Goal: Task Accomplishment & Management: Complete application form

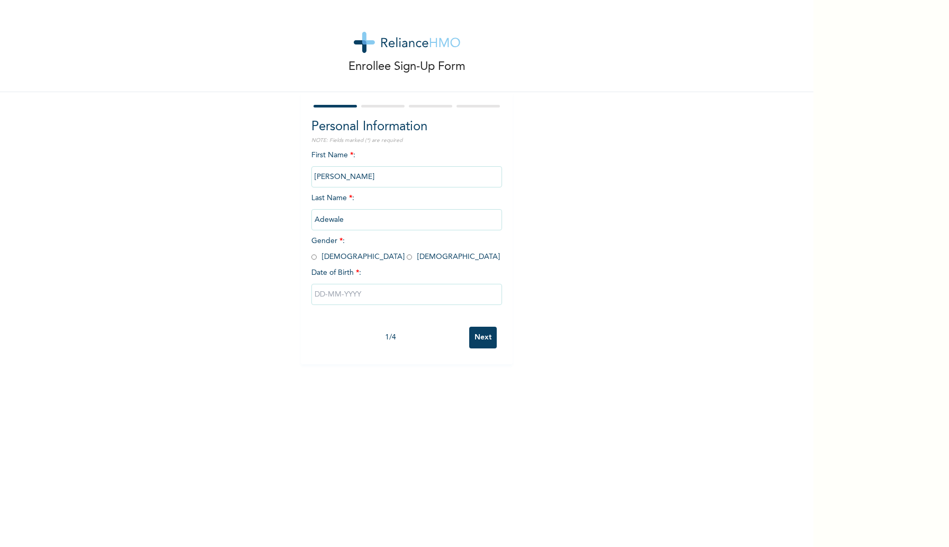
click at [321, 254] on span "Gender * : [DEMOGRAPHIC_DATA] [DEMOGRAPHIC_DATA]" at bounding box center [405, 248] width 188 height 23
click at [314, 258] on input "radio" at bounding box center [313, 257] width 5 height 10
radio input "true"
click at [314, 258] on input "radio" at bounding box center [313, 257] width 5 height 10
click at [386, 304] on input "text" at bounding box center [406, 294] width 191 height 21
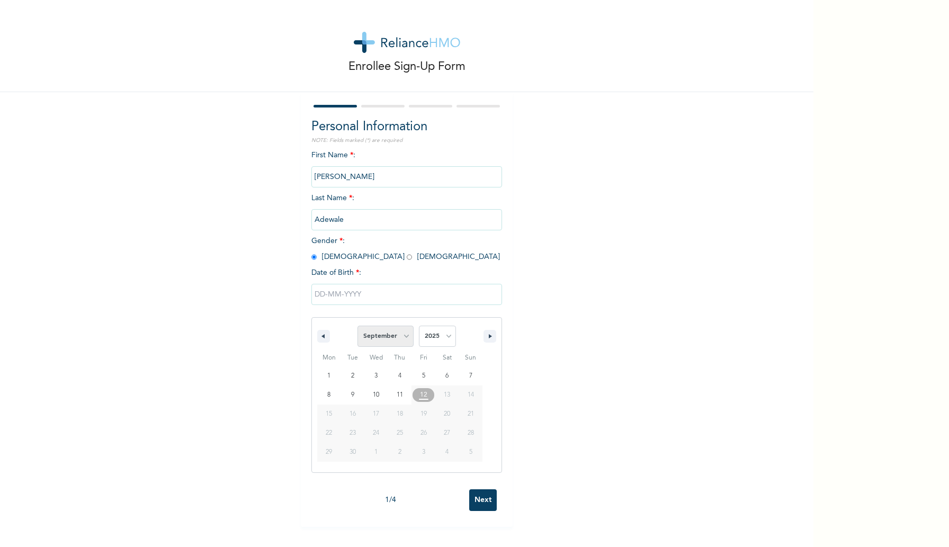
click at [409, 338] on select "January February March April May June July August September October November De…" at bounding box center [385, 336] width 56 height 21
click at [358, 326] on select "January February March April May June July August September October November De…" at bounding box center [385, 336] width 56 height 21
click at [400, 341] on select "January February March April May June July August September October November De…" at bounding box center [385, 336] width 56 height 21
click at [358, 326] on select "January February March April May June July August September October November De…" at bounding box center [385, 336] width 56 height 21
select select "8"
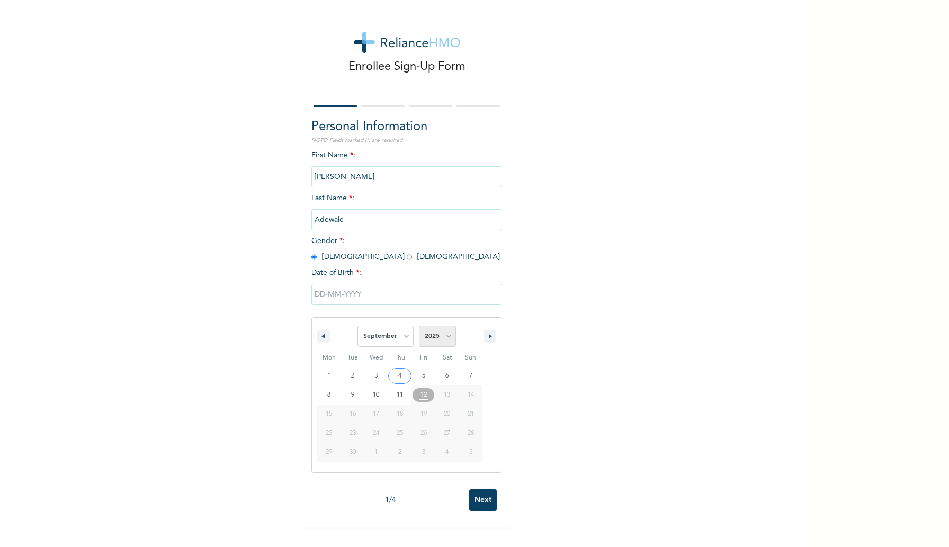
click at [439, 337] on select "2025 2024 2023 2022 2021 2020 2019 2018 2017 2016 2015 2014 2013 2012 2011 2010…" at bounding box center [437, 336] width 37 height 21
select select "1998"
click at [419, 326] on select "2025 2024 2023 2022 2021 2020 2019 2018 2017 2016 2015 2014 2013 2012 2011 2010…" at bounding box center [437, 336] width 37 height 21
type input "09/09/1998"
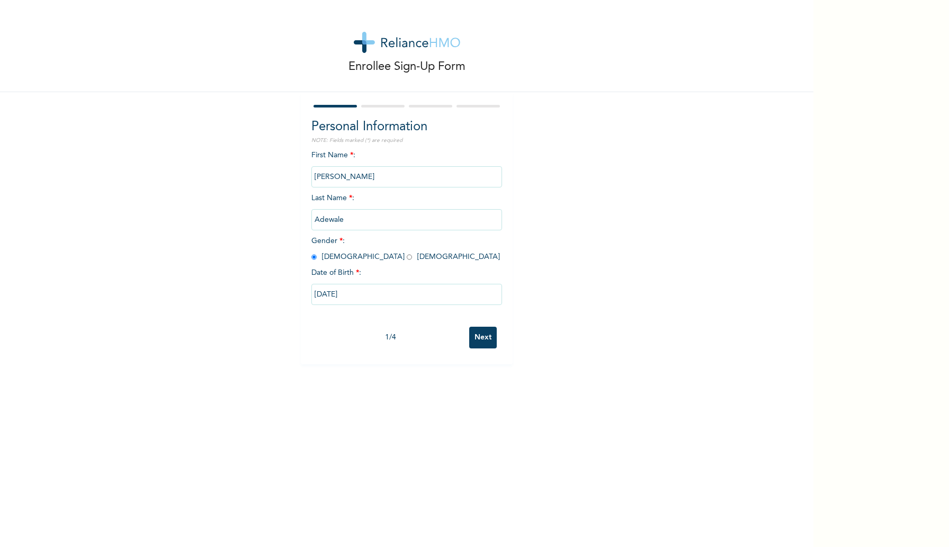
click at [482, 339] on input "Next" at bounding box center [483, 338] width 28 height 22
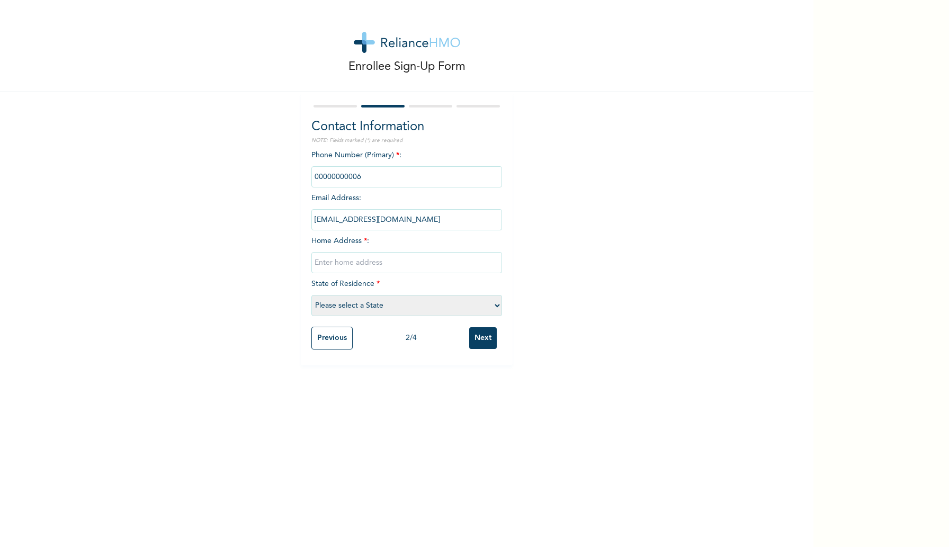
click at [370, 177] on input "phone" at bounding box center [406, 176] width 191 height 21
click at [559, 140] on div "Enrollee Sign-Up Form Contact Information NOTE: Fields marked (*) are required …" at bounding box center [406, 182] width 813 height 365
click at [389, 179] on input "phone" at bounding box center [406, 176] width 191 height 21
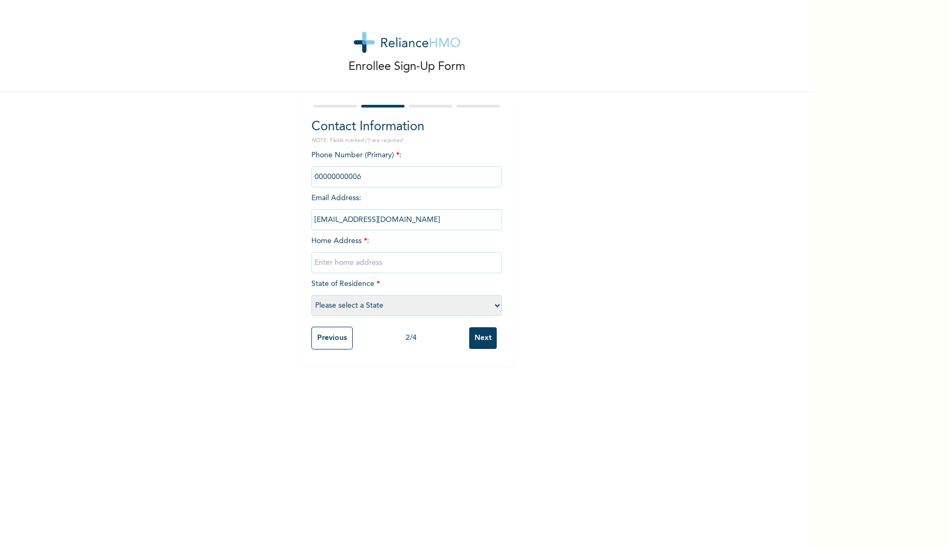
click at [389, 179] on input "phone" at bounding box center [406, 176] width 191 height 21
click at [415, 178] on input "phone" at bounding box center [406, 176] width 191 height 21
click at [372, 259] on input "text" at bounding box center [406, 262] width 191 height 21
click at [361, 301] on select "Please select a State Abia Abuja (FCT) Adamawa Akwa Ibom Anambra Bauchi Bayelsa…" at bounding box center [406, 305] width 191 height 21
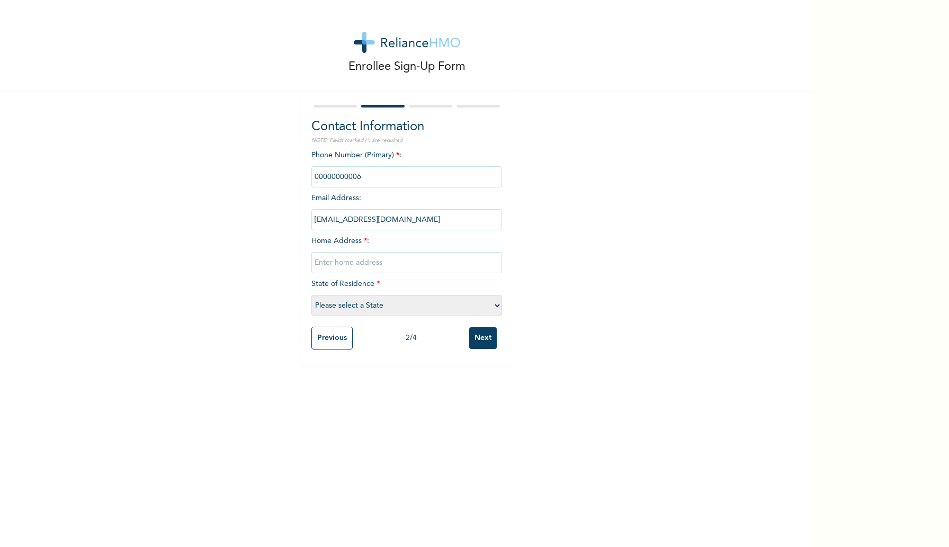
select select "25"
click at [311, 295] on select "Please select a State Abia Abuja (FCT) Adamawa Akwa Ibom Anambra Bauchi Bayelsa…" at bounding box center [406, 305] width 191 height 21
click at [386, 260] on input "text" at bounding box center [406, 262] width 191 height 21
type input "1 Anuoluwapo, Ketu, Lagos"
click at [413, 170] on input "phone" at bounding box center [406, 176] width 191 height 21
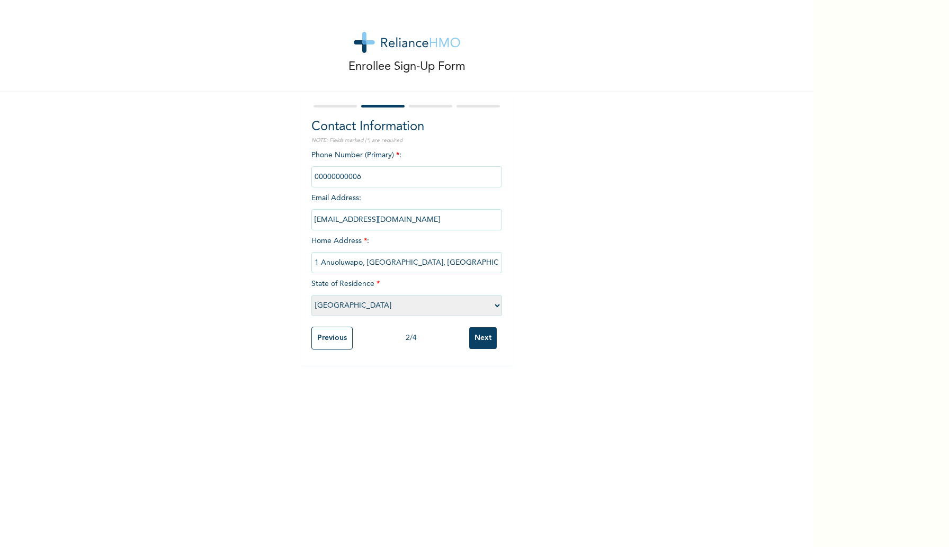
click at [394, 178] on input "phone" at bounding box center [406, 176] width 191 height 21
click at [349, 178] on input "phone" at bounding box center [406, 176] width 191 height 21
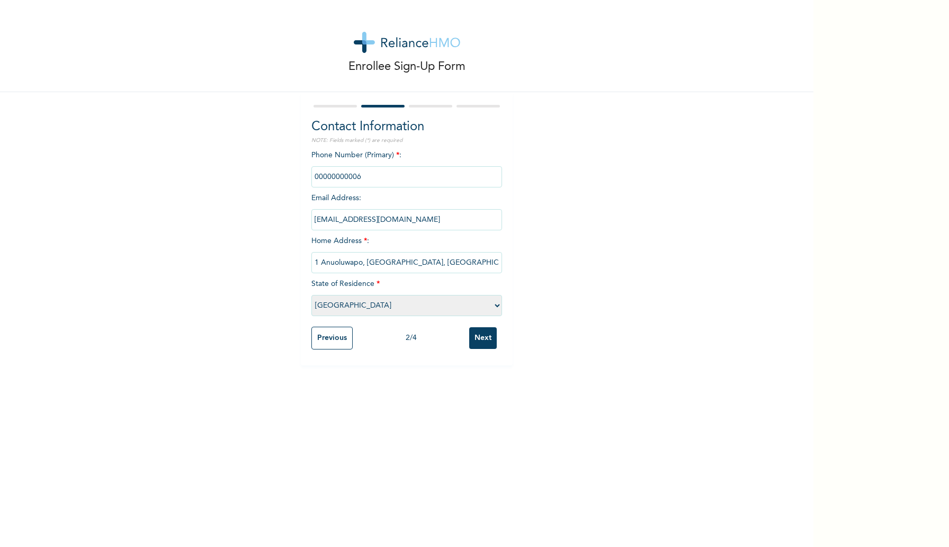
click at [482, 337] on input "Next" at bounding box center [483, 338] width 28 height 22
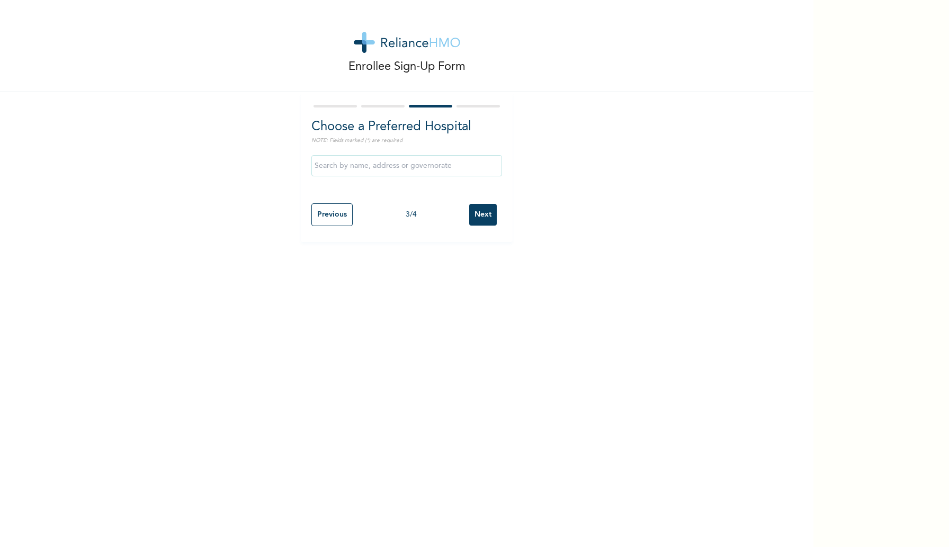
click at [342, 216] on input "Previous" at bounding box center [331, 214] width 41 height 23
select select "25"
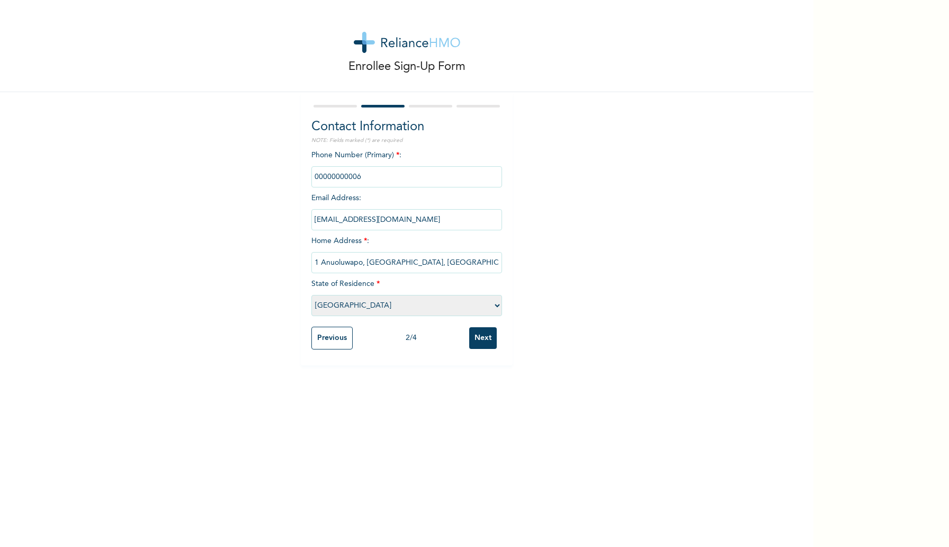
click at [480, 346] on input "Next" at bounding box center [483, 338] width 28 height 22
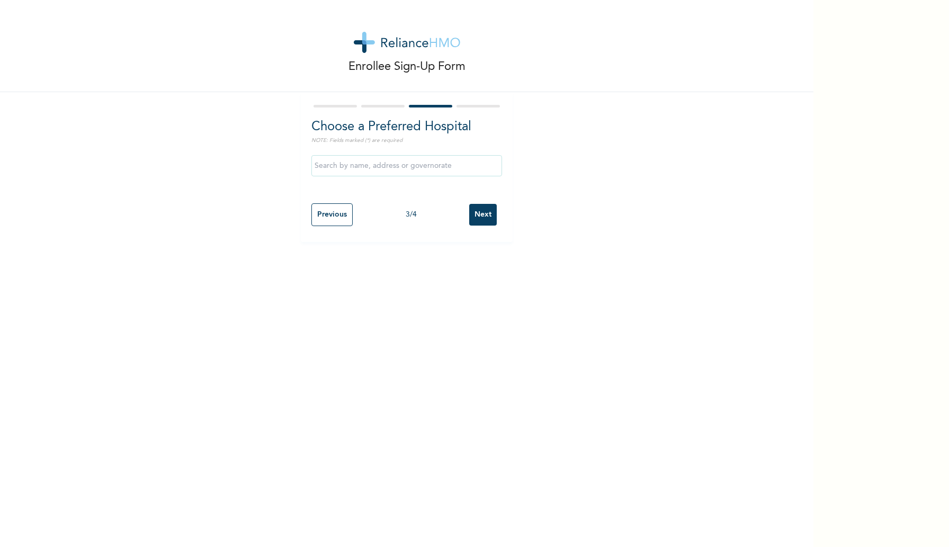
click at [453, 174] on input "text" at bounding box center [406, 165] width 191 height 21
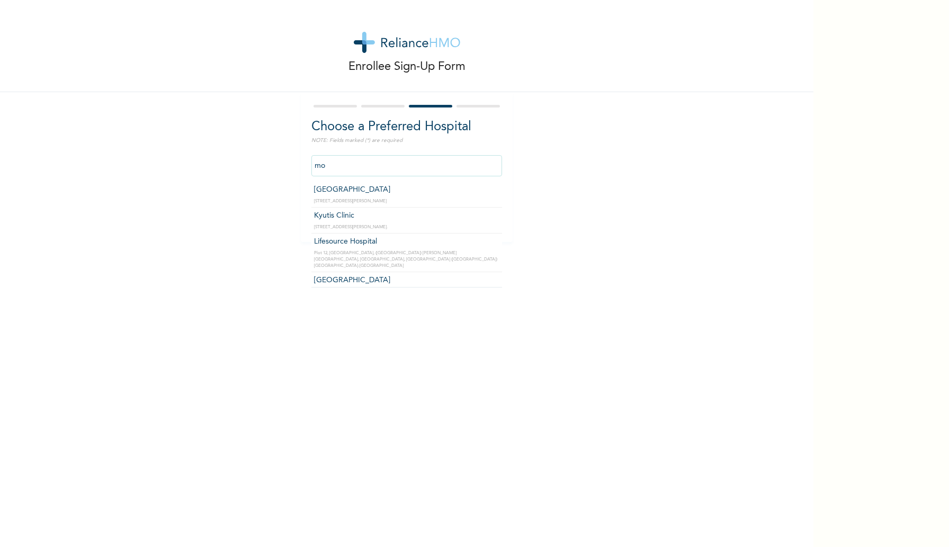
type input "m"
type input "INLAND SPECIALIST HOSPITAL- KETU"
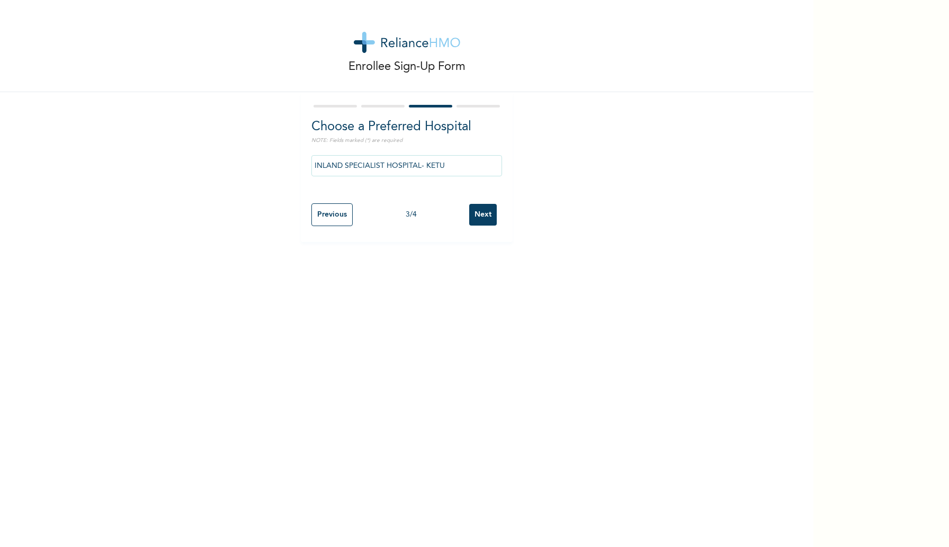
click at [475, 213] on input "Next" at bounding box center [483, 215] width 28 height 22
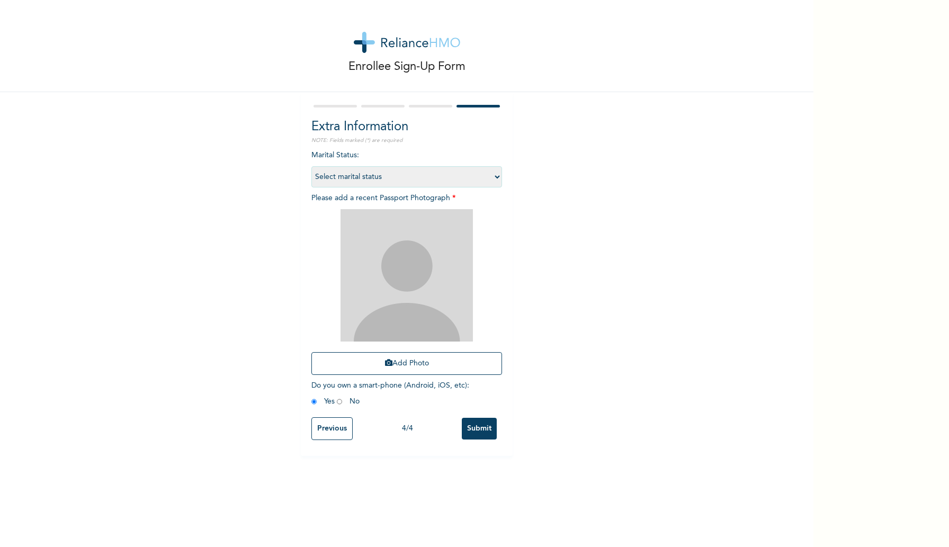
click at [434, 183] on select "Select marital status Single Married Divorced Widow/Widower" at bounding box center [406, 176] width 191 height 21
select select "1"
click at [311, 166] on select "Select marital status Single Married Divorced Widow/Widower" at bounding box center [406, 176] width 191 height 21
click at [480, 431] on input "Submit" at bounding box center [479, 429] width 35 height 22
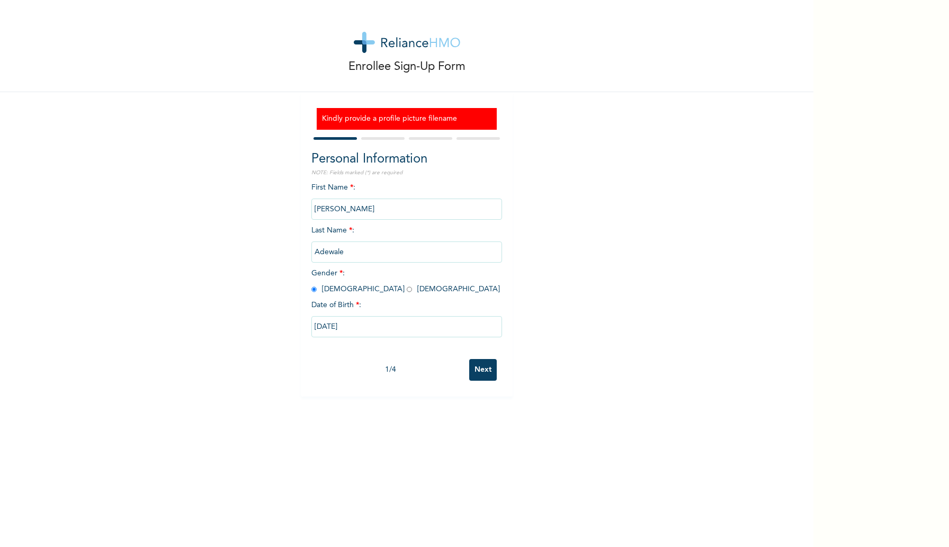
click at [479, 368] on input "Next" at bounding box center [483, 370] width 28 height 22
select select "25"
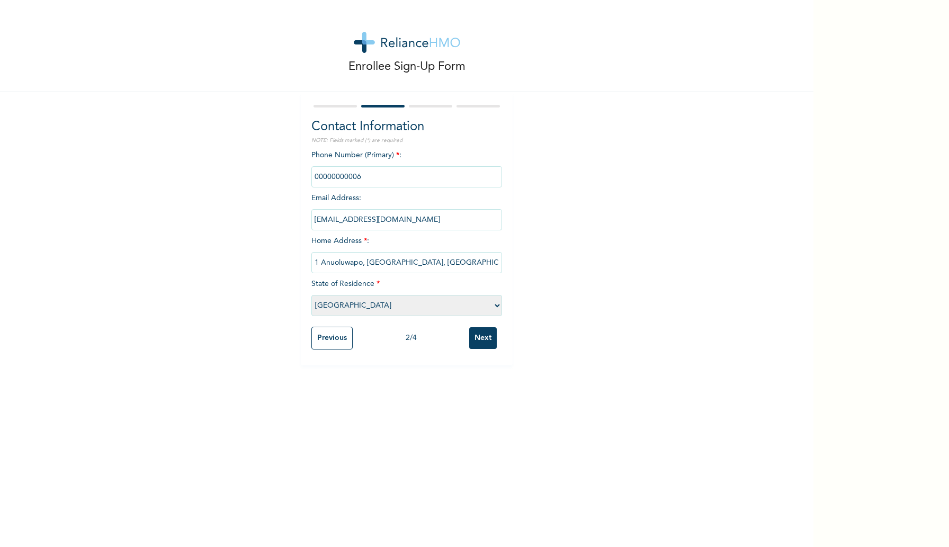
click at [484, 345] on input "Next" at bounding box center [483, 338] width 28 height 22
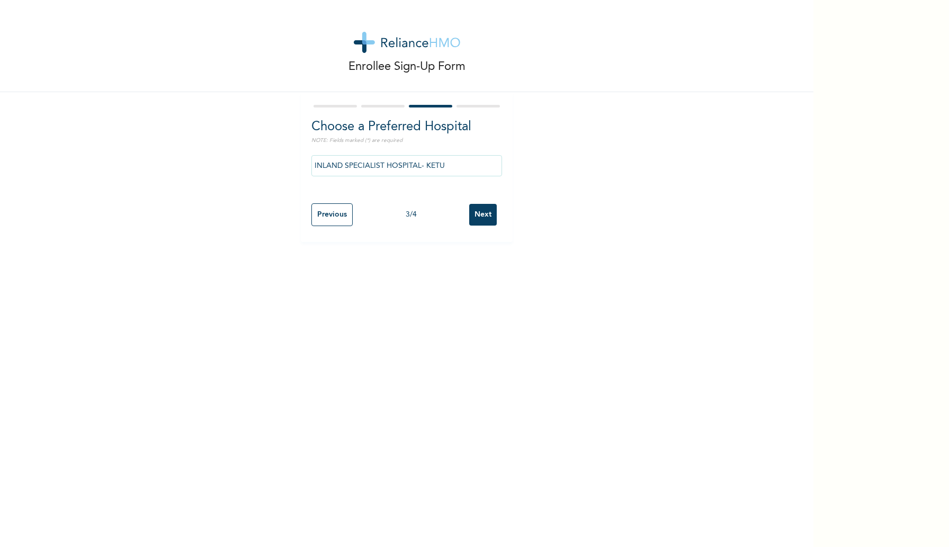
click at [484, 210] on input "Next" at bounding box center [483, 215] width 28 height 22
select select "1"
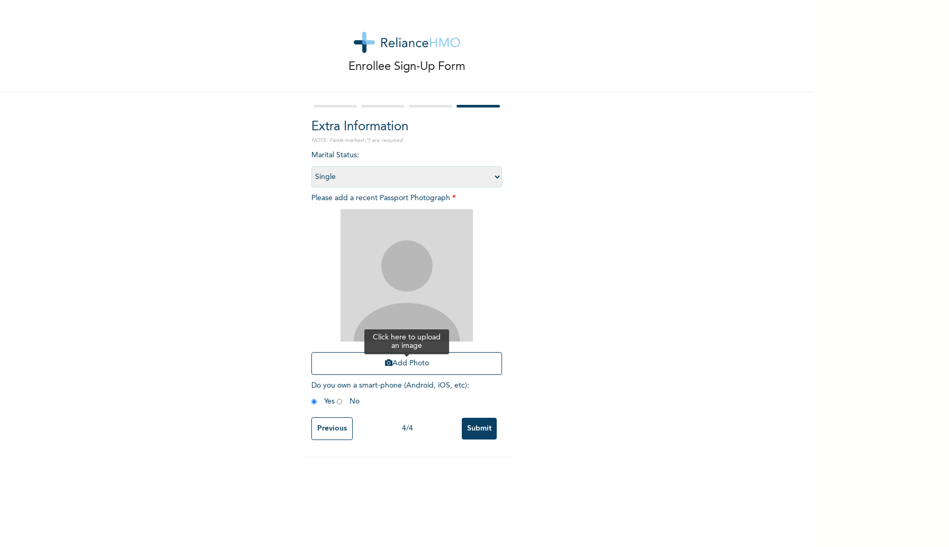
click at [391, 359] on icon "button" at bounding box center [388, 362] width 7 height 7
click at [337, 365] on button "Add Photo" at bounding box center [406, 363] width 191 height 23
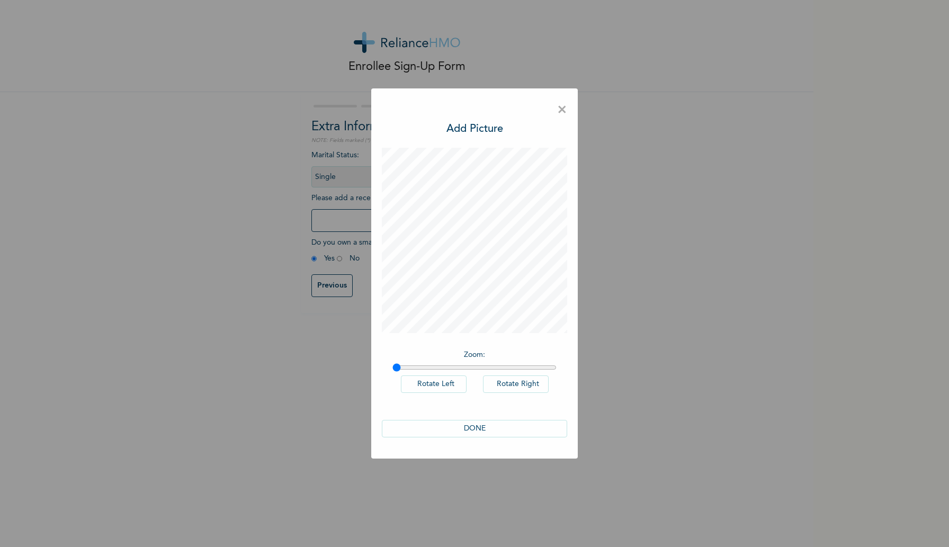
click at [495, 435] on button "DONE" at bounding box center [474, 428] width 185 height 17
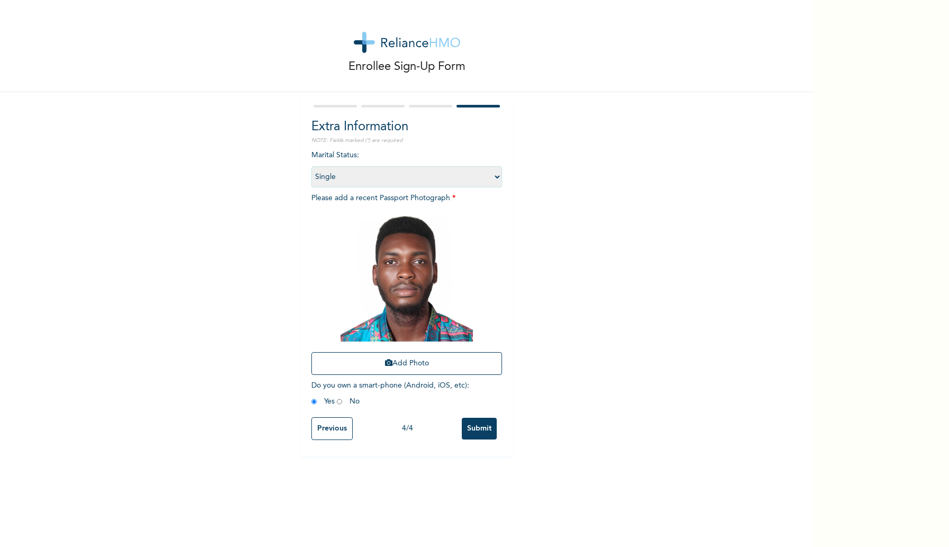
click at [472, 420] on input "Submit" at bounding box center [479, 429] width 35 height 22
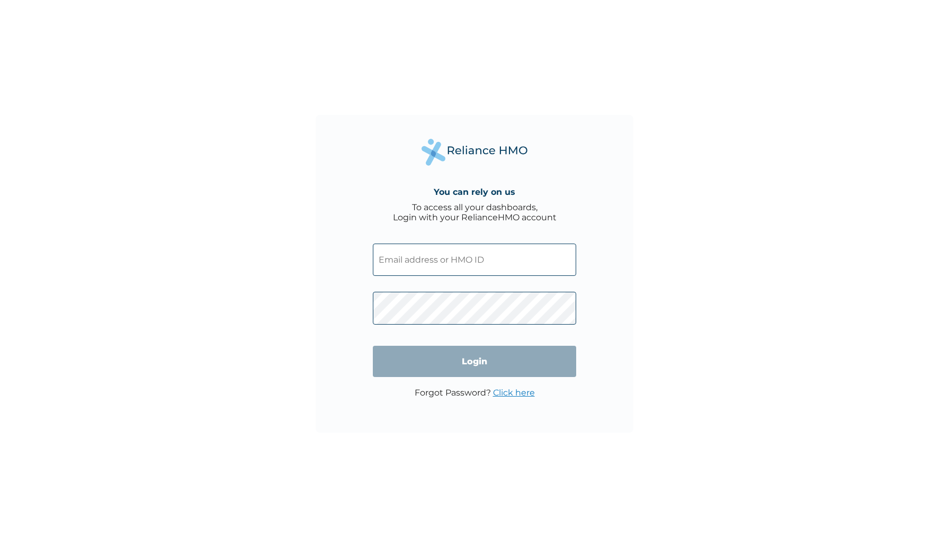
click at [409, 265] on input "text" at bounding box center [474, 260] width 203 height 32
paste input "CPW/10170/A"
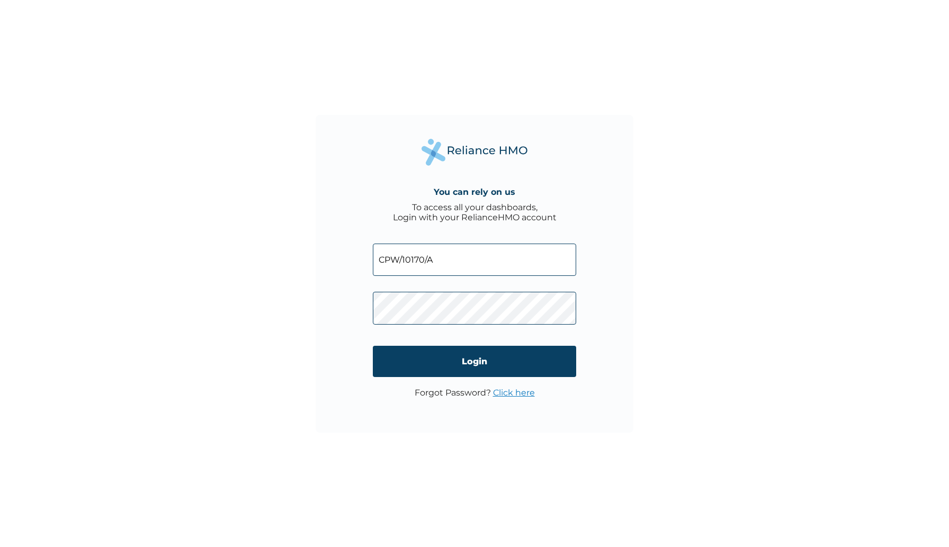
type input "CPW/10170/A"
click at [436, 350] on input "Login" at bounding box center [474, 361] width 203 height 31
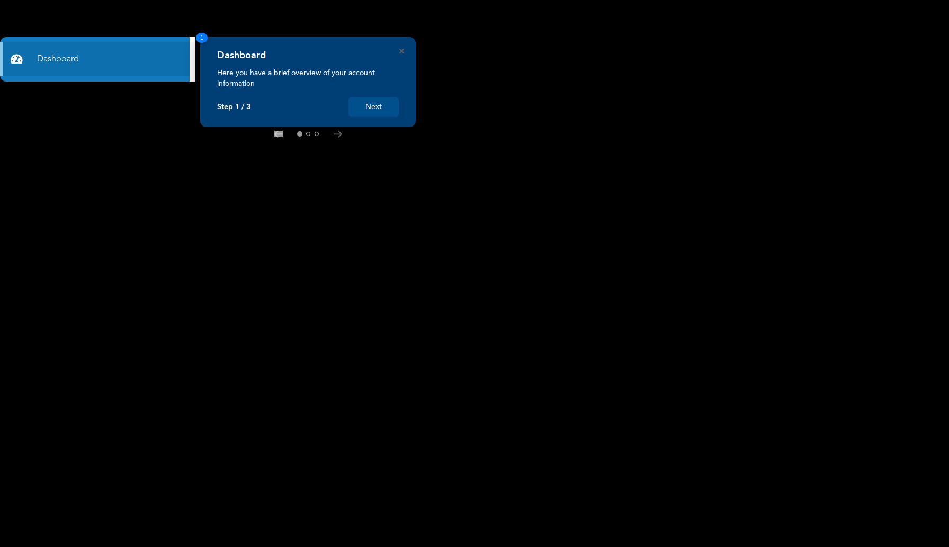
click at [370, 114] on button "Next" at bounding box center [373, 107] width 50 height 20
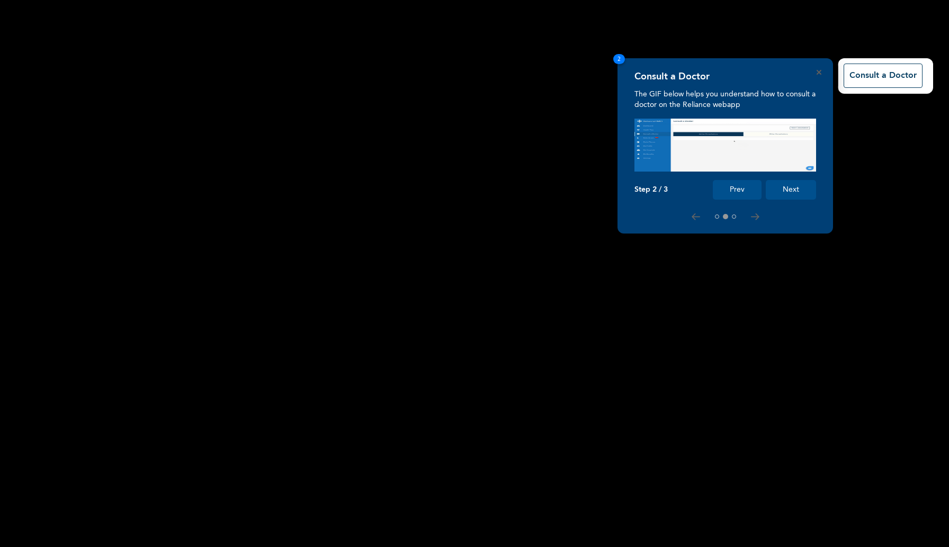
click at [802, 186] on button "Next" at bounding box center [791, 190] width 50 height 20
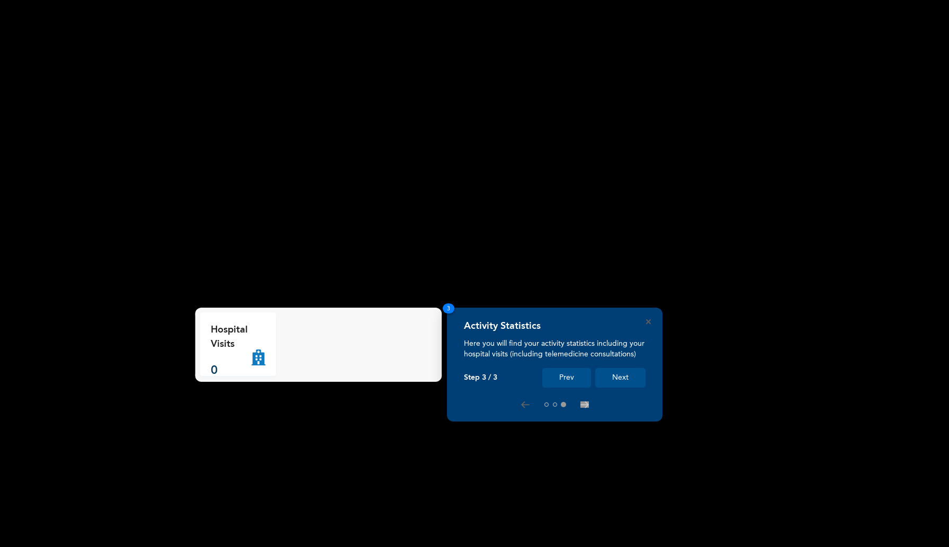
click at [637, 370] on button "Next" at bounding box center [620, 378] width 50 height 20
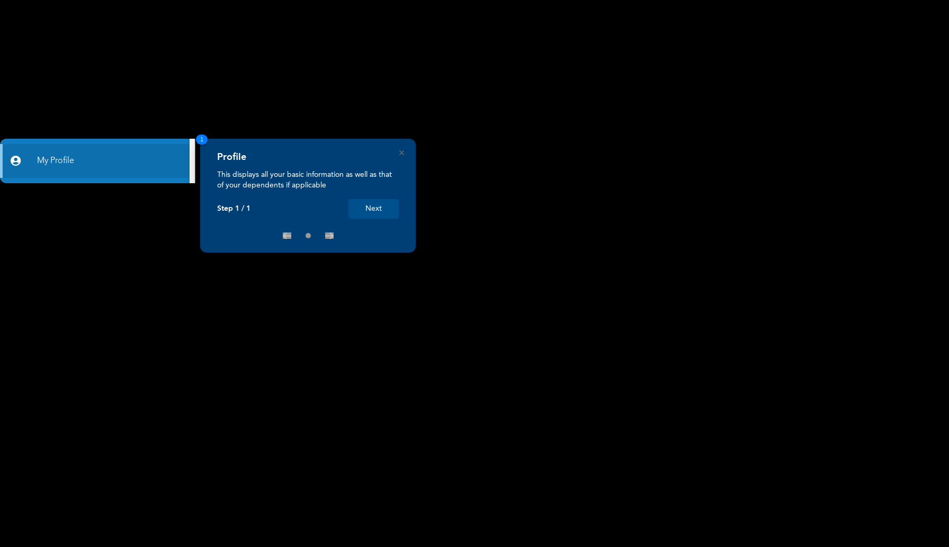
click at [367, 206] on button "Next" at bounding box center [373, 209] width 50 height 20
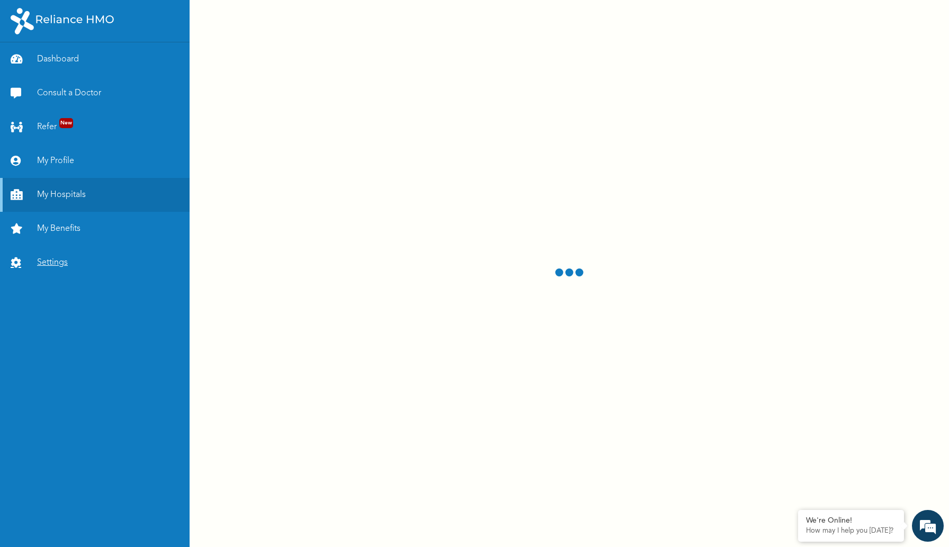
click at [71, 259] on link "Settings" at bounding box center [95, 263] width 190 height 34
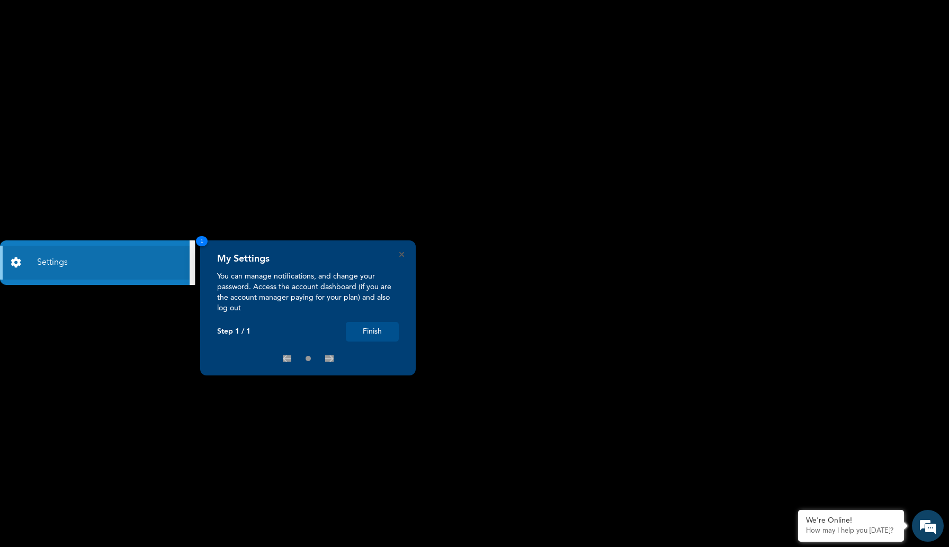
click at [361, 331] on button "Finish" at bounding box center [372, 332] width 53 height 20
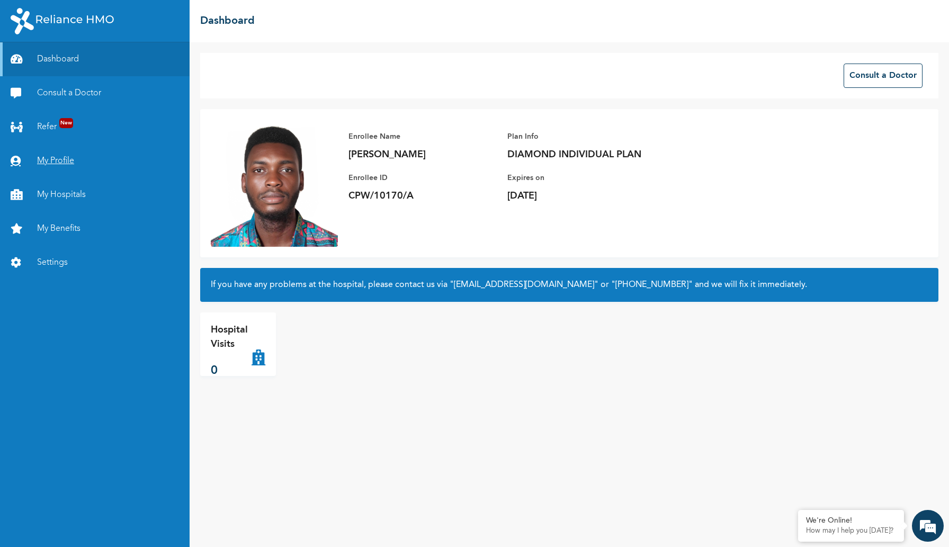
click at [60, 158] on link "My Profile" at bounding box center [95, 161] width 190 height 34
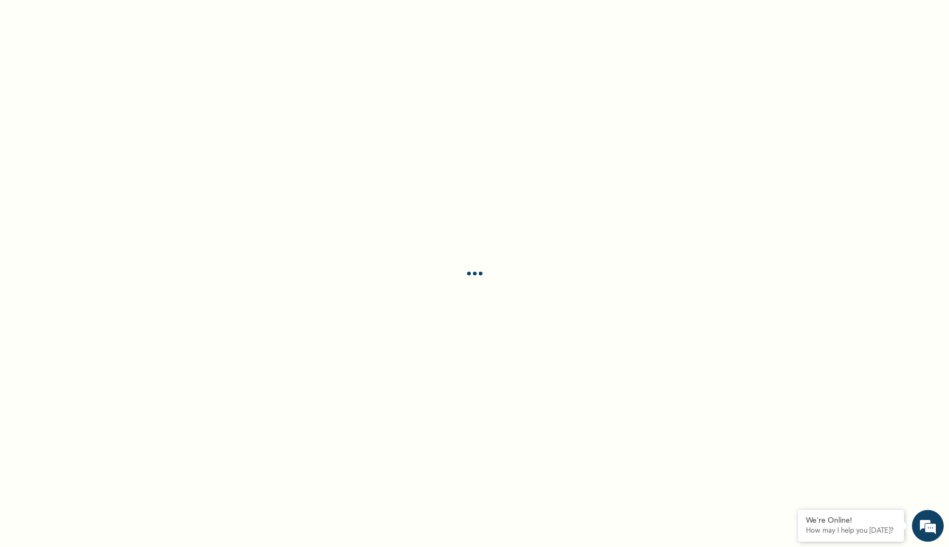
click at [60, 158] on div at bounding box center [474, 273] width 949 height 547
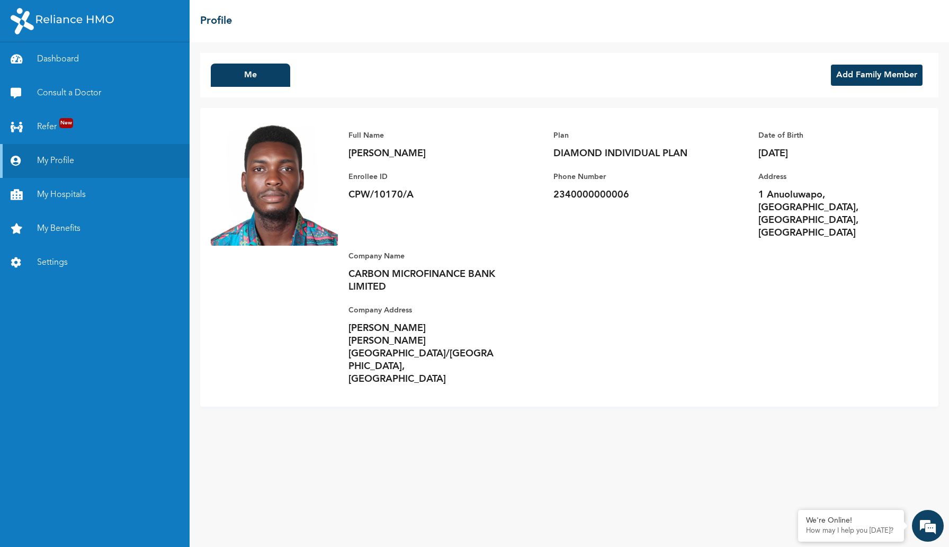
click at [613, 201] on p "2340000000006" at bounding box center [627, 194] width 148 height 13
click at [291, 81] on div "Me" at bounding box center [253, 75] width 85 height 23
click at [271, 81] on button "Me" at bounding box center [250, 75] width 79 height 23
click at [271, 76] on button "Me" at bounding box center [250, 75] width 79 height 23
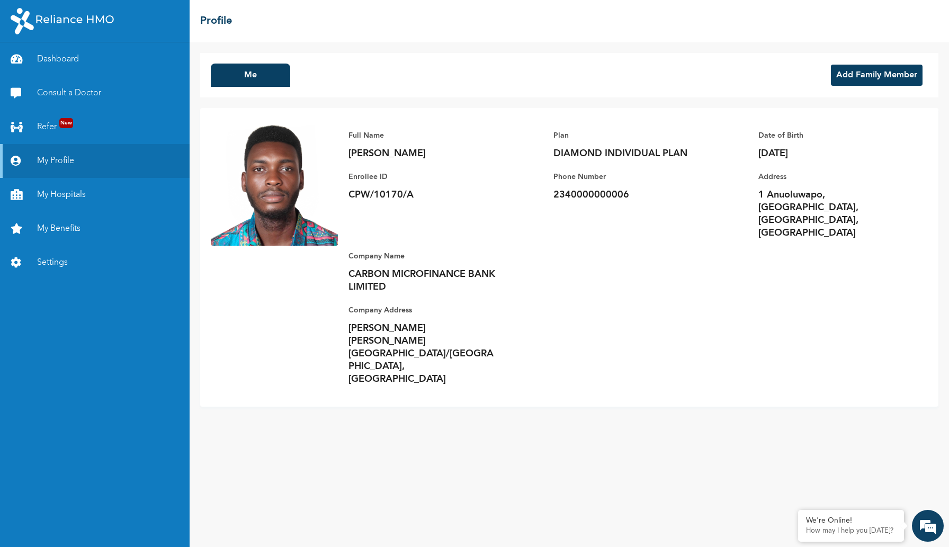
drag, startPoint x: 810, startPoint y: 151, endPoint x: 761, endPoint y: 152, distance: 49.2
click at [761, 152] on p "1998-09-09" at bounding box center [832, 153] width 148 height 13
click at [840, 148] on p "1998-09-09" at bounding box center [832, 153] width 148 height 13
click at [800, 155] on p "1998-09-09" at bounding box center [832, 153] width 148 height 13
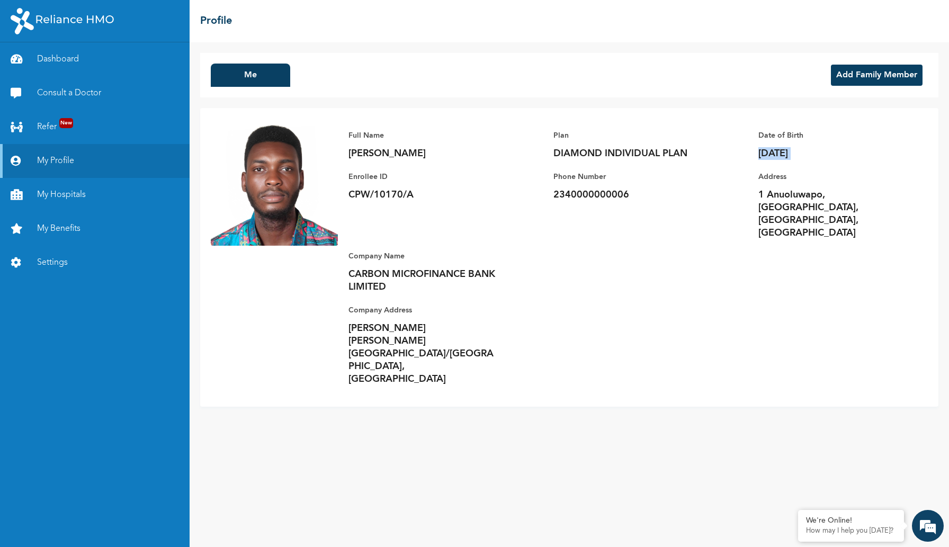
click at [800, 155] on p "1998-09-09" at bounding box center [832, 153] width 148 height 13
click at [818, 150] on p "1998-09-09" at bounding box center [832, 153] width 148 height 13
click at [803, 152] on p "1998-09-09" at bounding box center [832, 153] width 148 height 13
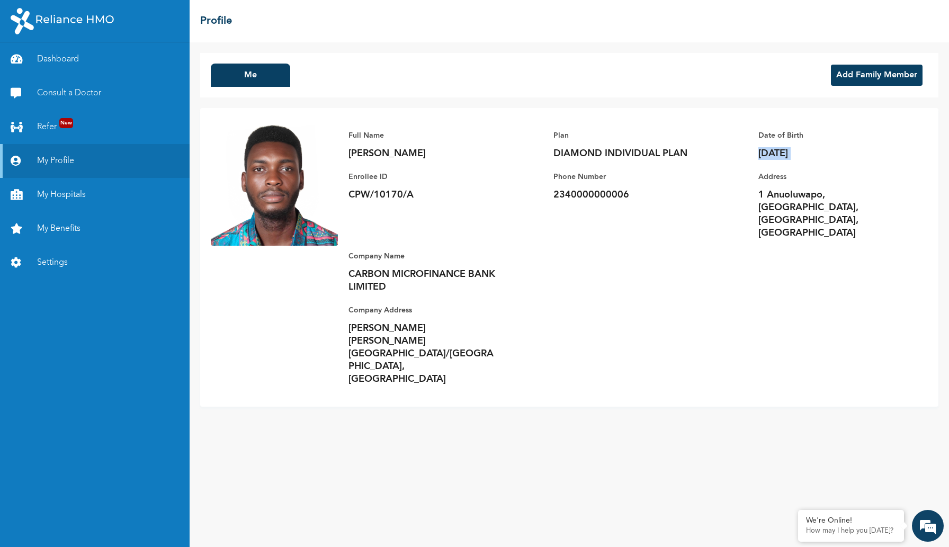
click at [822, 150] on p "1998-09-09" at bounding box center [832, 153] width 148 height 13
click at [798, 153] on p "1998-09-09" at bounding box center [832, 153] width 148 height 13
click at [799, 184] on div "Address 1 Anuoluwapo, Ketu, Lagos, Lagos" at bounding box center [832, 204] width 148 height 69
click at [48, 260] on link "Settings" at bounding box center [95, 263] width 190 height 34
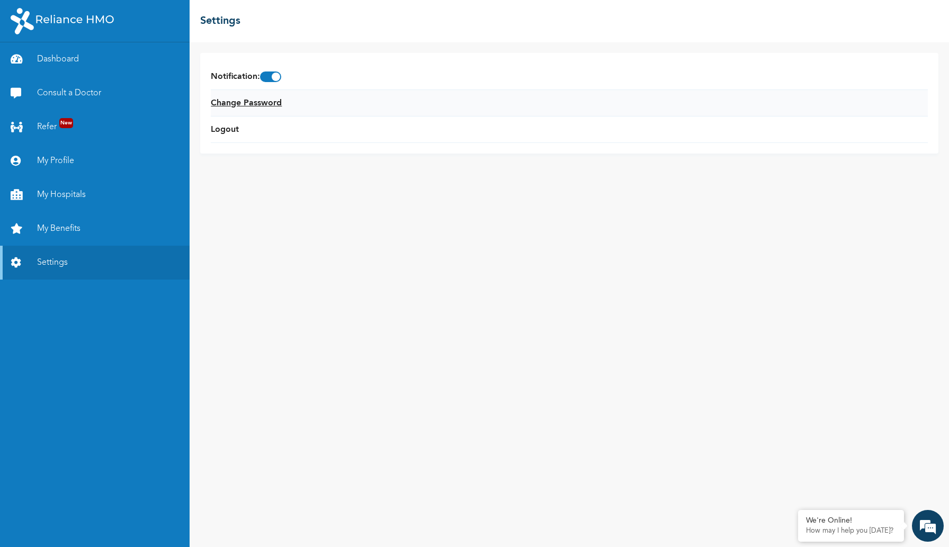
click at [256, 102] on link "Change Password" at bounding box center [246, 103] width 71 height 13
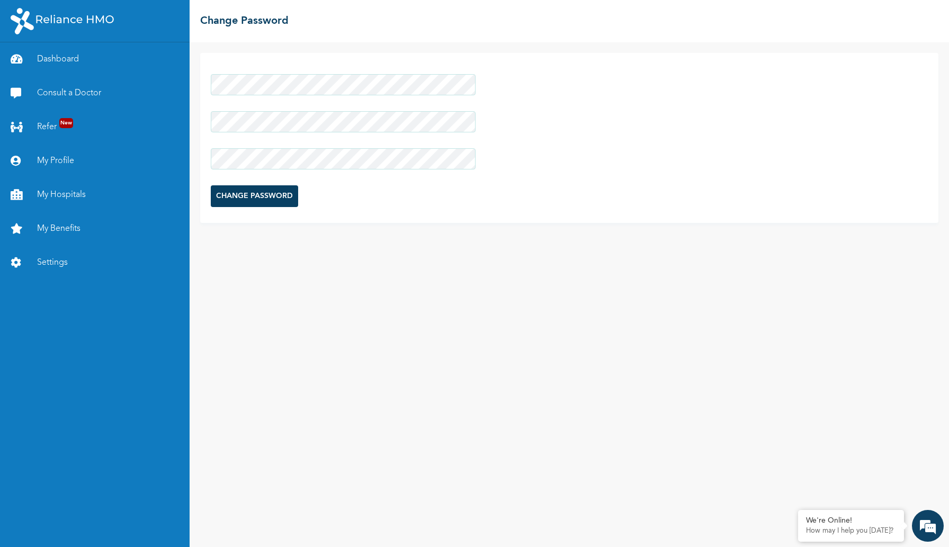
click at [280, 190] on input "CHANGE PASSWORD" at bounding box center [254, 196] width 87 height 22
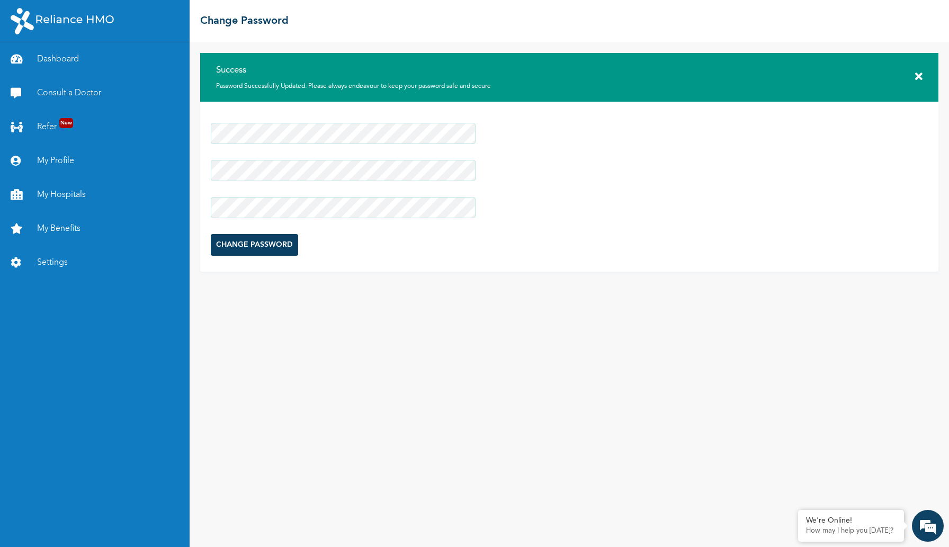
click at [835, 41] on div "☰ Change Password" at bounding box center [569, 21] width 759 height 42
click at [30, 260] on link "Settings" at bounding box center [95, 263] width 190 height 34
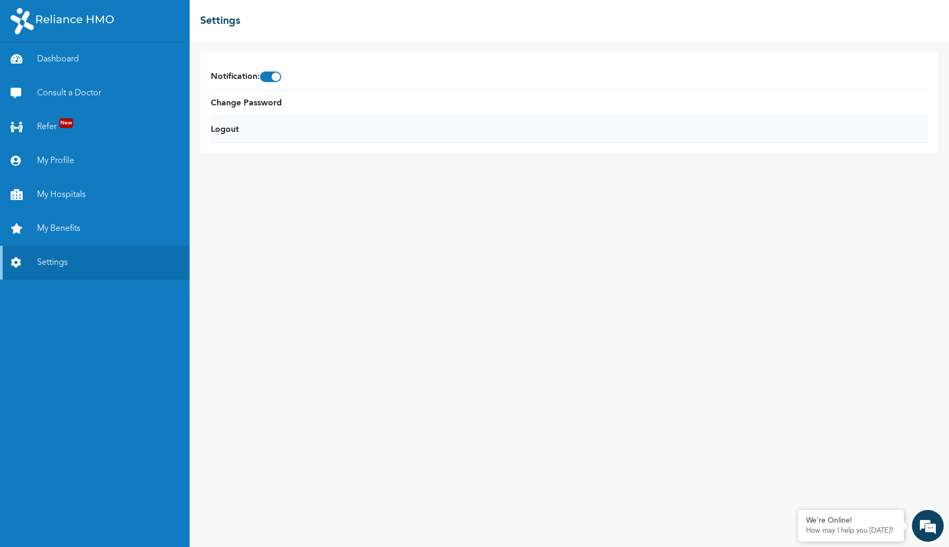
click at [223, 121] on li "Logout" at bounding box center [569, 129] width 717 height 26
click at [248, 128] on li "Logout" at bounding box center [569, 129] width 717 height 26
click at [229, 127] on link "Logout" at bounding box center [225, 129] width 28 height 13
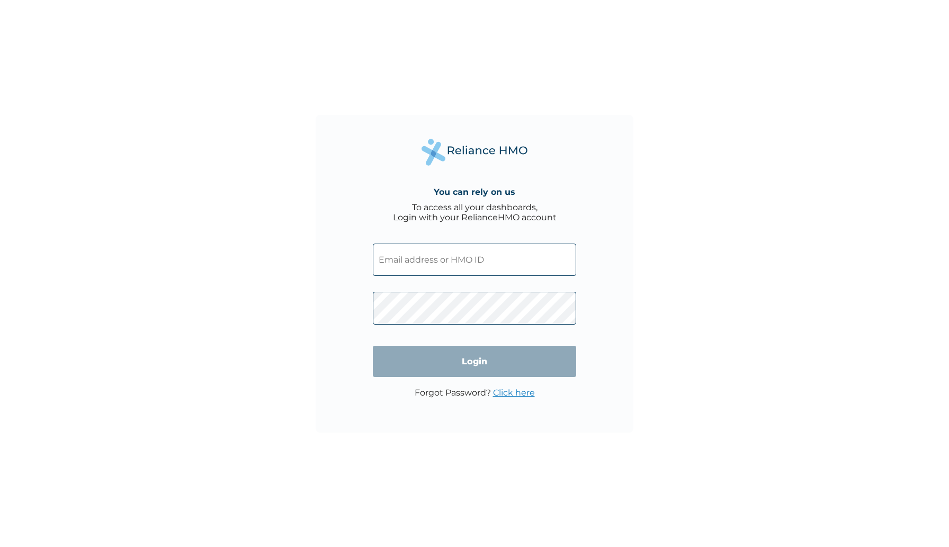
click at [510, 263] on input "text" at bounding box center [474, 260] width 203 height 32
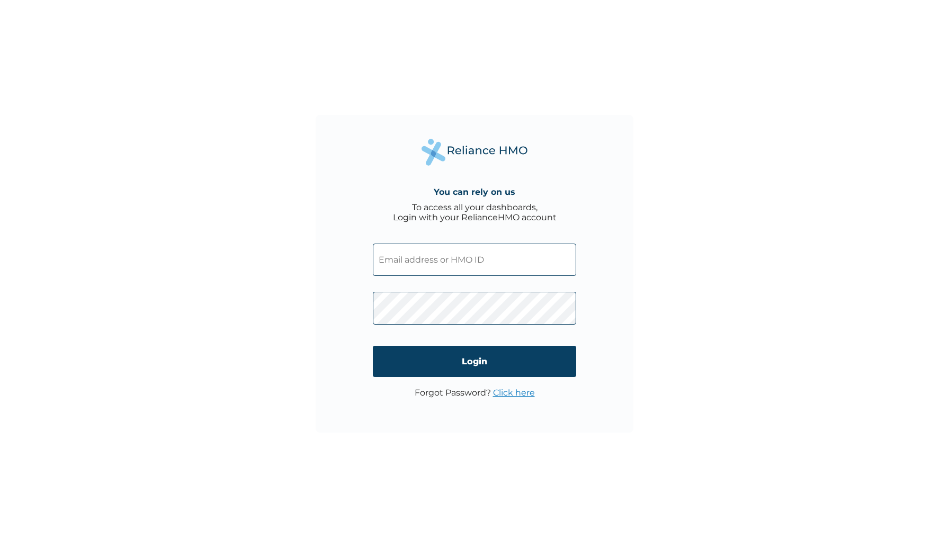
paste input "CPW/10170/A"
type input "CPW/10170/A"
click at [457, 357] on input "Login" at bounding box center [474, 361] width 203 height 31
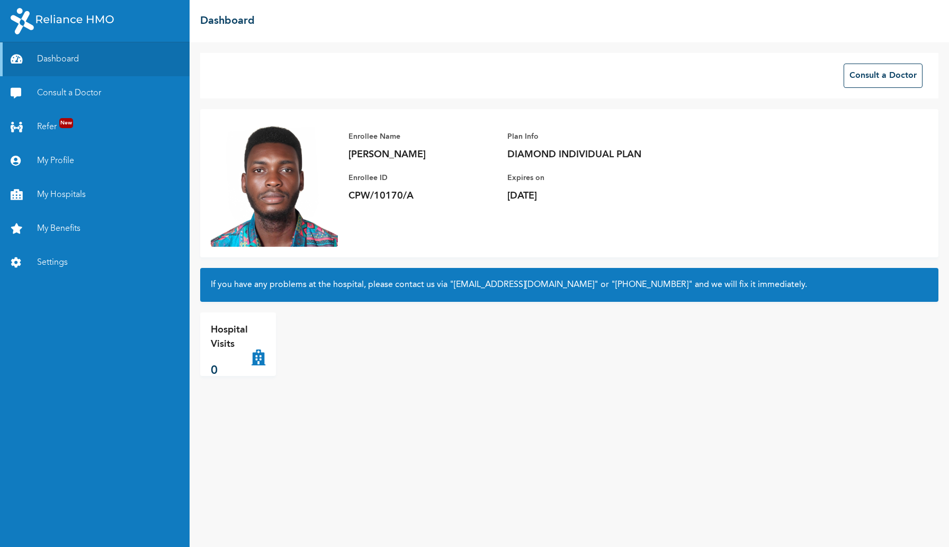
click at [556, 192] on p "[DATE]" at bounding box center [581, 196] width 148 height 13
click at [613, 191] on p "[DATE]" at bounding box center [581, 196] width 148 height 13
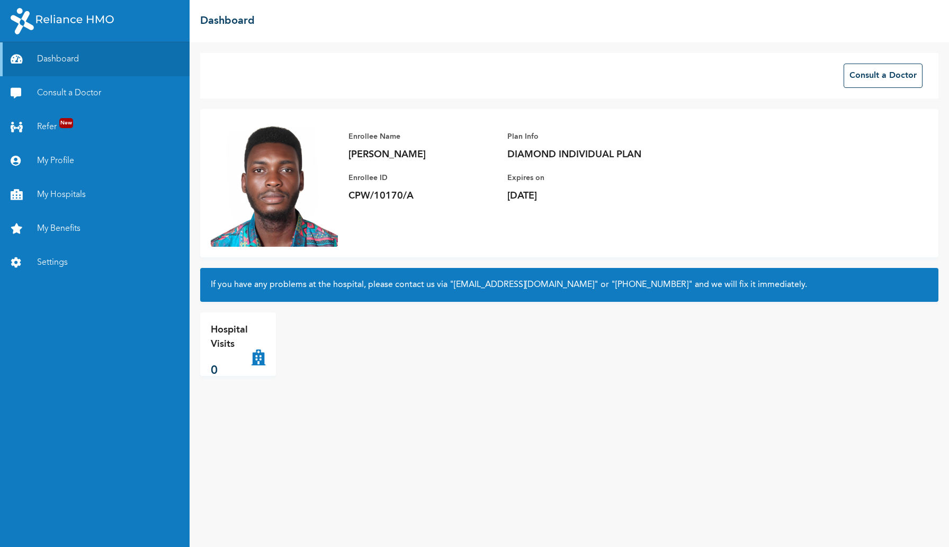
click at [613, 191] on p "[DATE]" at bounding box center [581, 196] width 148 height 13
click at [396, 148] on div "Enrollee Name [PERSON_NAME]" at bounding box center [422, 145] width 148 height 31
click at [428, 131] on p "Enrollee Name" at bounding box center [422, 136] width 148 height 13
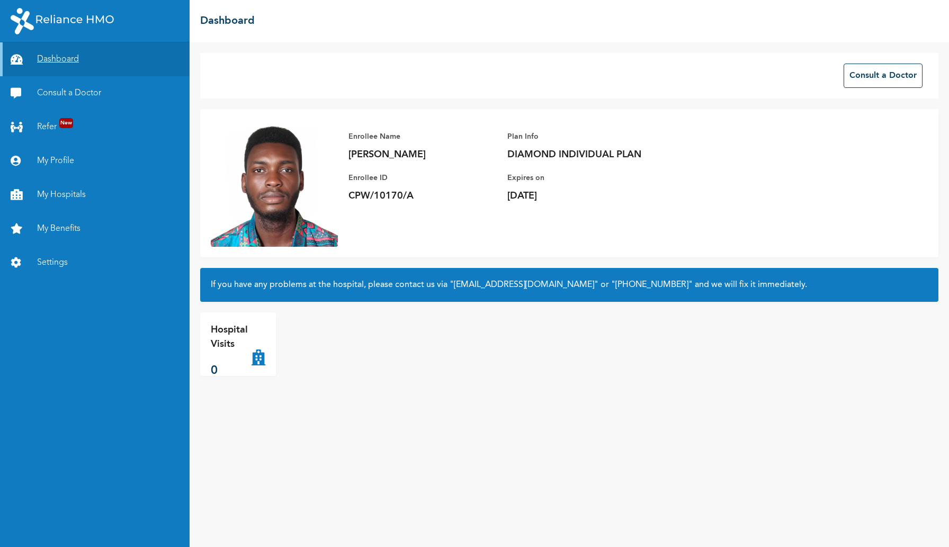
click at [66, 53] on link "Dashboard" at bounding box center [95, 59] width 190 height 34
click at [65, 164] on link "My Profile" at bounding box center [95, 161] width 190 height 34
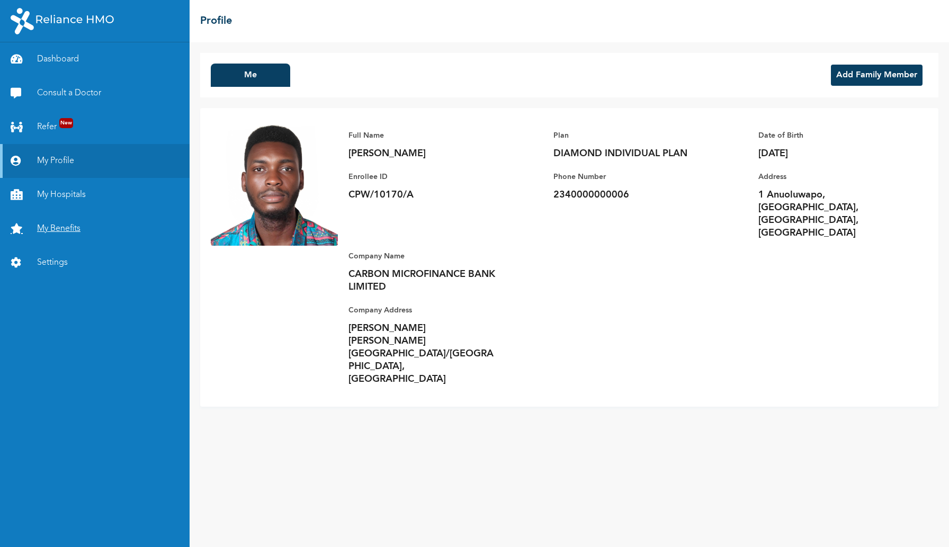
click at [68, 231] on link "My Benefits" at bounding box center [95, 229] width 190 height 34
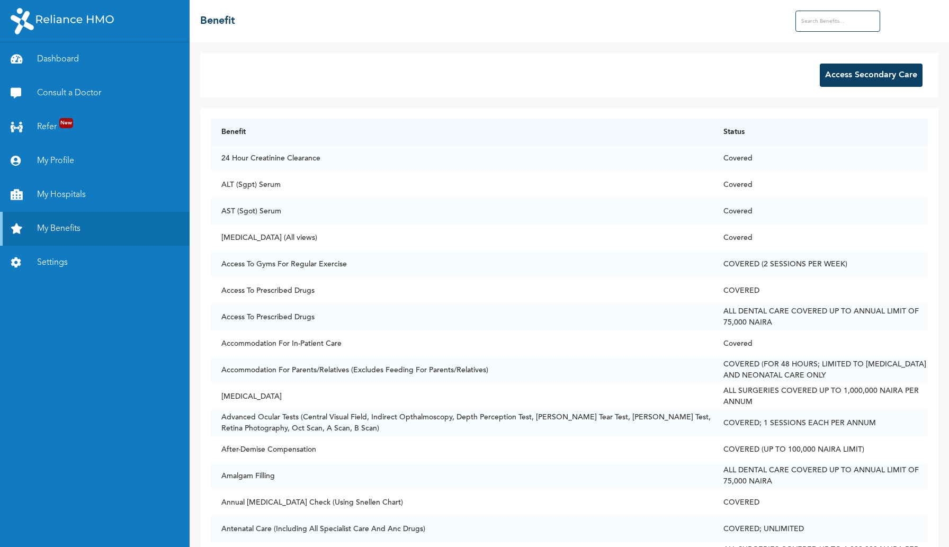
click at [856, 86] on button "Access Secondary Care" at bounding box center [871, 75] width 103 height 23
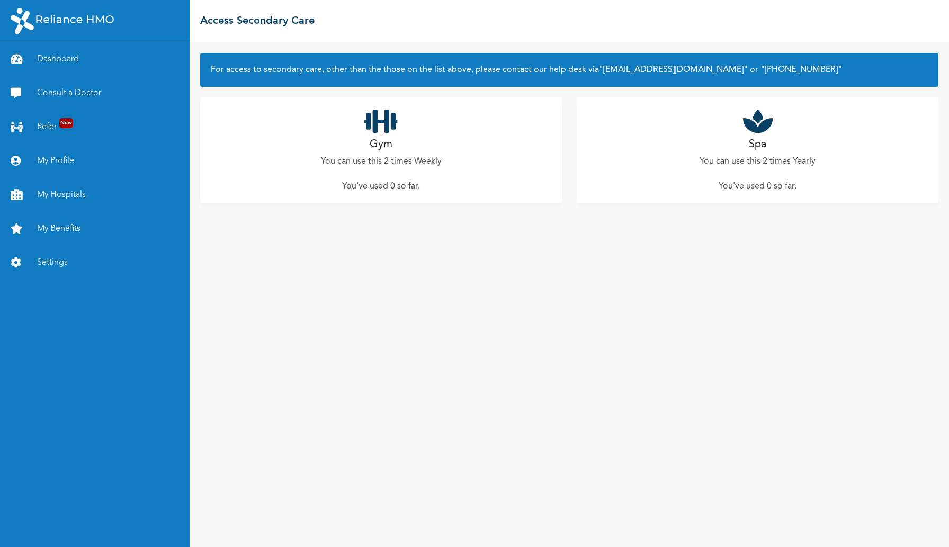
click at [436, 163] on p "You can use this 2 times Weekly" at bounding box center [381, 161] width 121 height 13
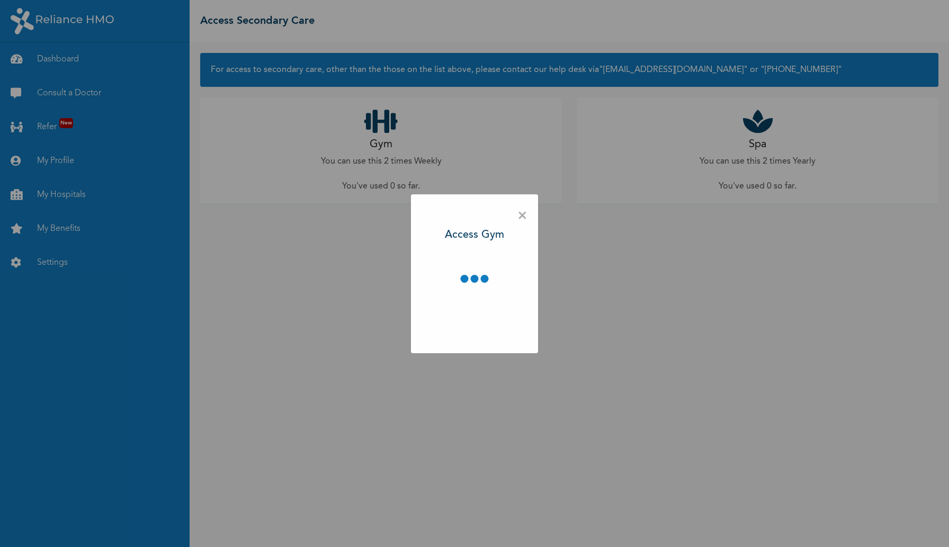
click at [436, 163] on div "× Access Gym" at bounding box center [474, 273] width 949 height 547
click at [522, 211] on div "× Access Gym" at bounding box center [474, 273] width 127 height 159
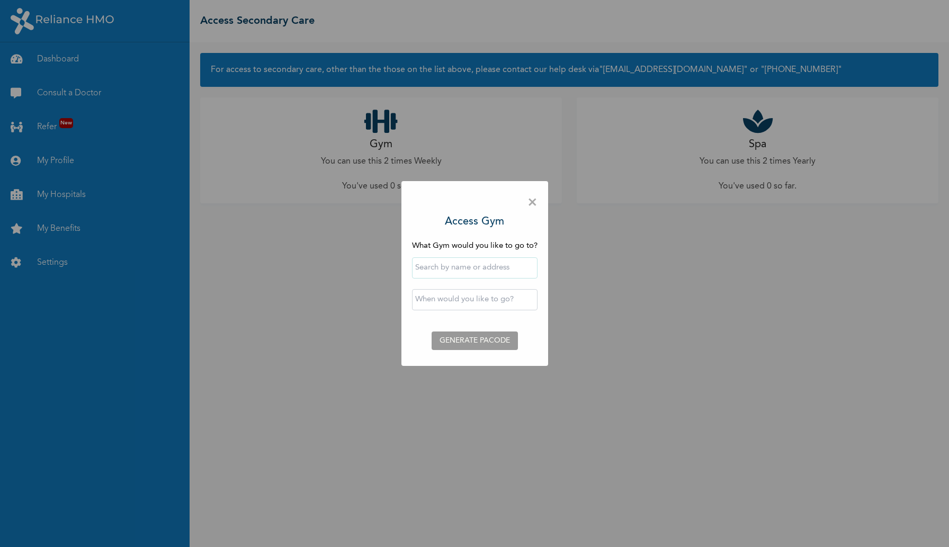
click at [528, 201] on span "×" at bounding box center [532, 203] width 10 height 22
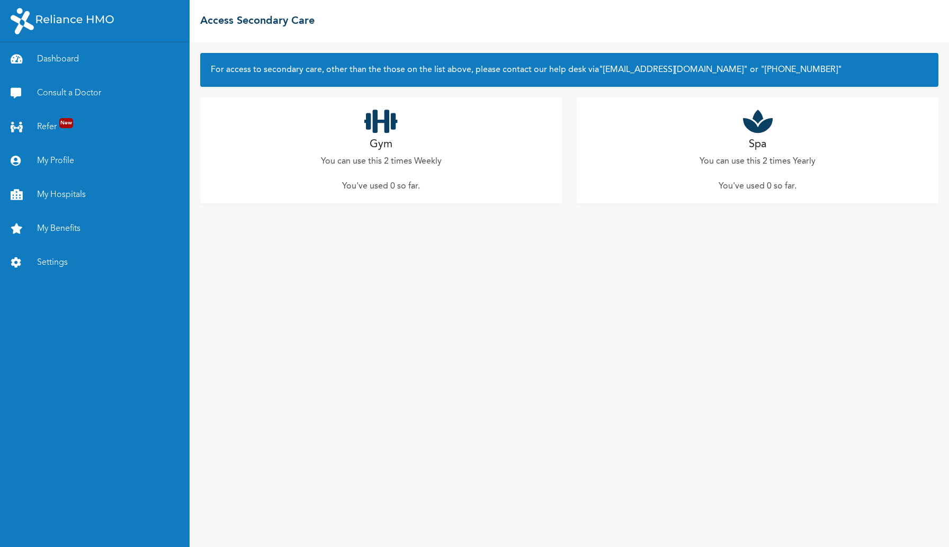
click at [434, 159] on p "You can use this 2 times Weekly" at bounding box center [381, 161] width 121 height 13
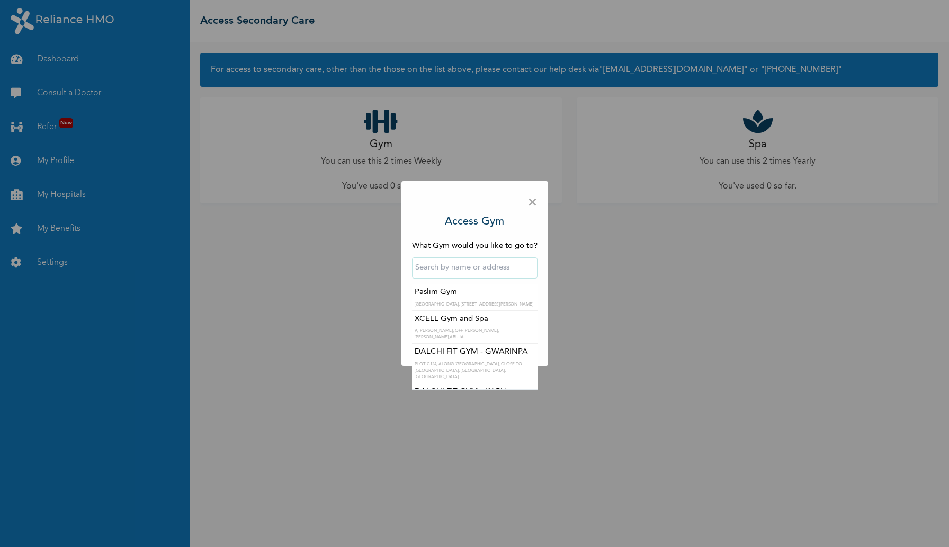
click at [471, 274] on input "text" at bounding box center [474, 267] width 125 height 21
type input "k"
type input "a"
type input "magodo"
click at [536, 203] on span "×" at bounding box center [532, 203] width 10 height 22
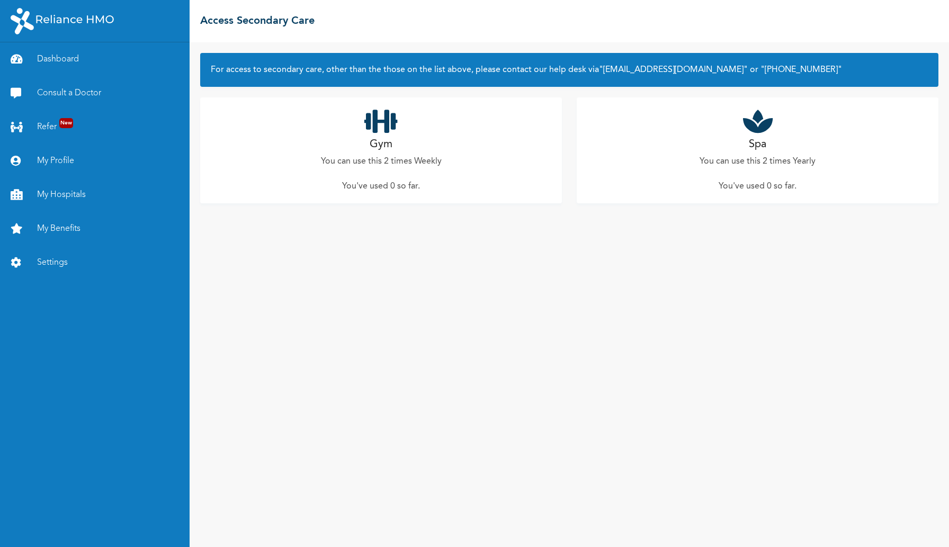
click at [543, 231] on div "For access to secondary care, other than the those on the list above, please co…" at bounding box center [569, 294] width 759 height 505
click at [65, 63] on link "Dashboard" at bounding box center [95, 59] width 190 height 34
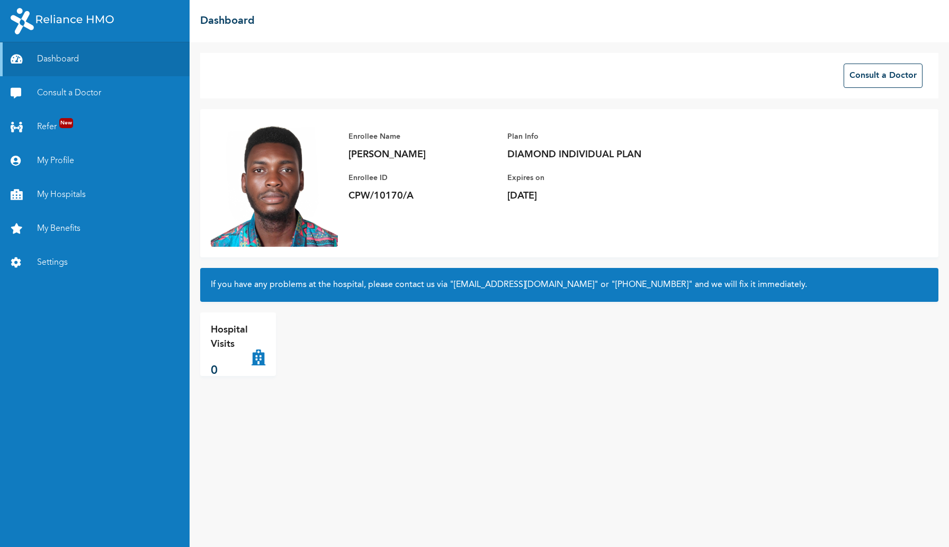
click at [386, 200] on p "CPW/10170/A" at bounding box center [422, 196] width 148 height 13
click at [389, 200] on p "CPW/10170/A" at bounding box center [422, 196] width 148 height 13
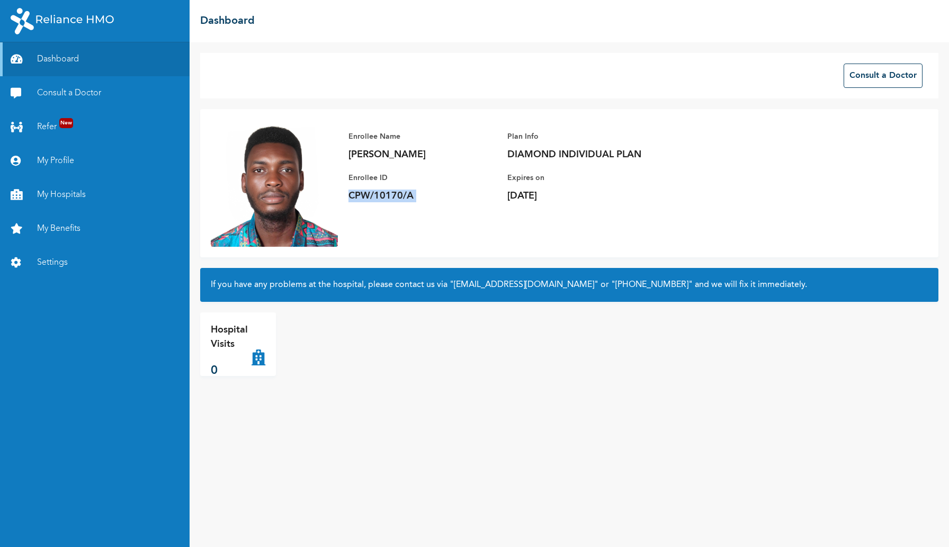
click at [389, 200] on p "CPW/10170/A" at bounding box center [422, 196] width 148 height 13
click at [505, 152] on div "Enrollee Name [PERSON_NAME] Enrollee ID CPW/10170/A Plan Info DIAMOND INDIVIDUA…" at bounding box center [507, 166] width 339 height 93
click at [549, 149] on p "DIAMOND INDIVIDUAL PLAN" at bounding box center [581, 154] width 148 height 13
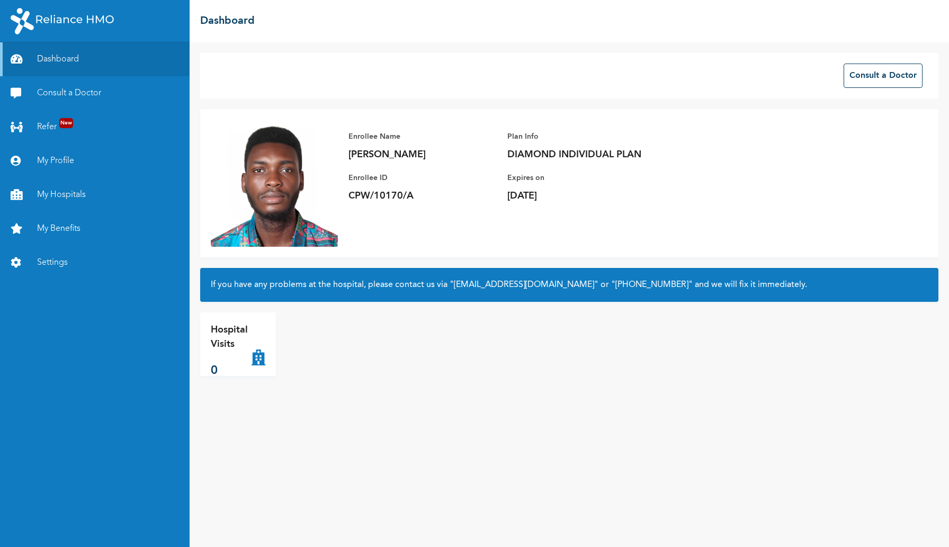
click at [549, 149] on p "DIAMOND INDIVIDUAL PLAN" at bounding box center [581, 154] width 148 height 13
click at [292, 161] on img at bounding box center [274, 183] width 127 height 127
click at [67, 161] on link "My Profile" at bounding box center [95, 161] width 190 height 34
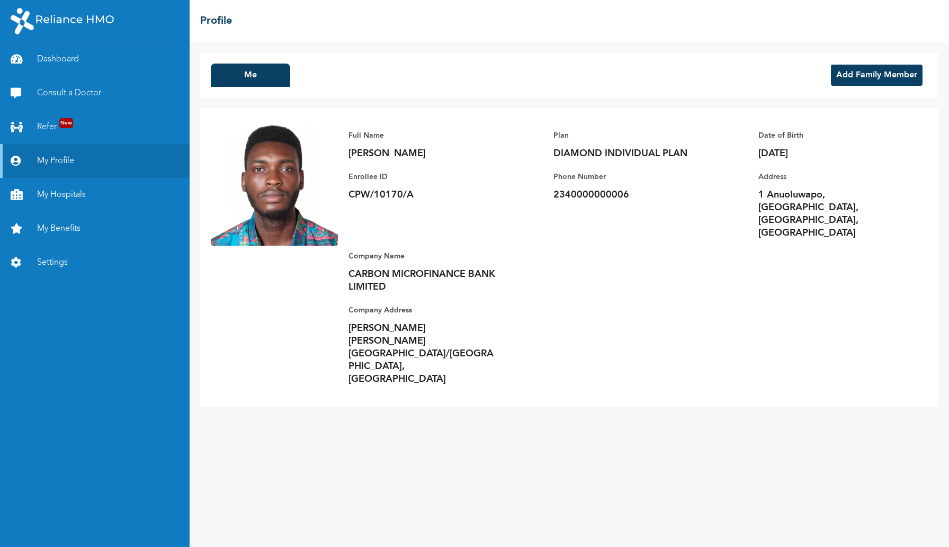
click at [764, 197] on p "1 Anuoluwapo, [GEOGRAPHIC_DATA], [GEOGRAPHIC_DATA], [GEOGRAPHIC_DATA]" at bounding box center [832, 213] width 148 height 51
click at [774, 150] on p "[DATE]" at bounding box center [832, 153] width 148 height 13
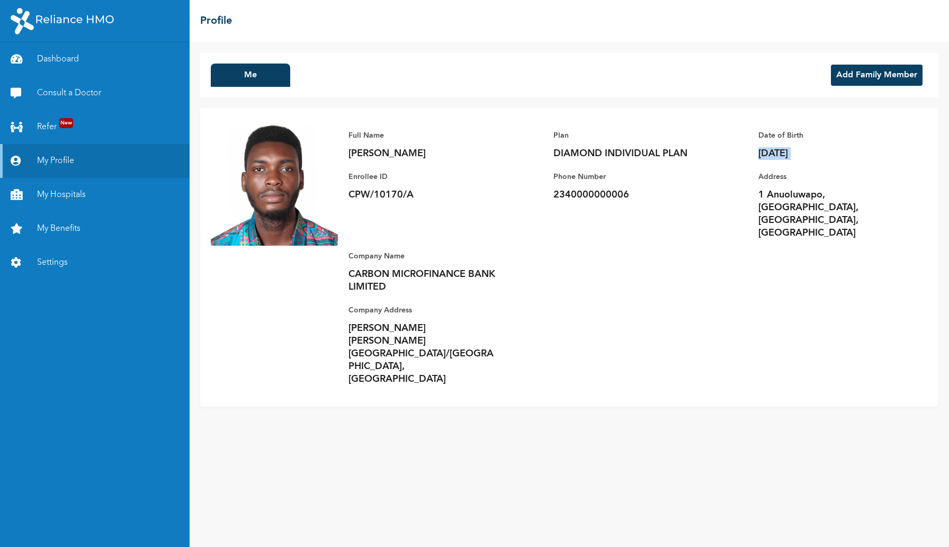
click at [774, 150] on p "[DATE]" at bounding box center [832, 153] width 148 height 13
click at [823, 150] on p "[DATE]" at bounding box center [832, 153] width 148 height 13
click at [426, 322] on p "[PERSON_NAME] [PERSON_NAME][GEOGRAPHIC_DATA]/[GEOGRAPHIC_DATA], [GEOGRAPHIC_DAT…" at bounding box center [422, 354] width 148 height 64
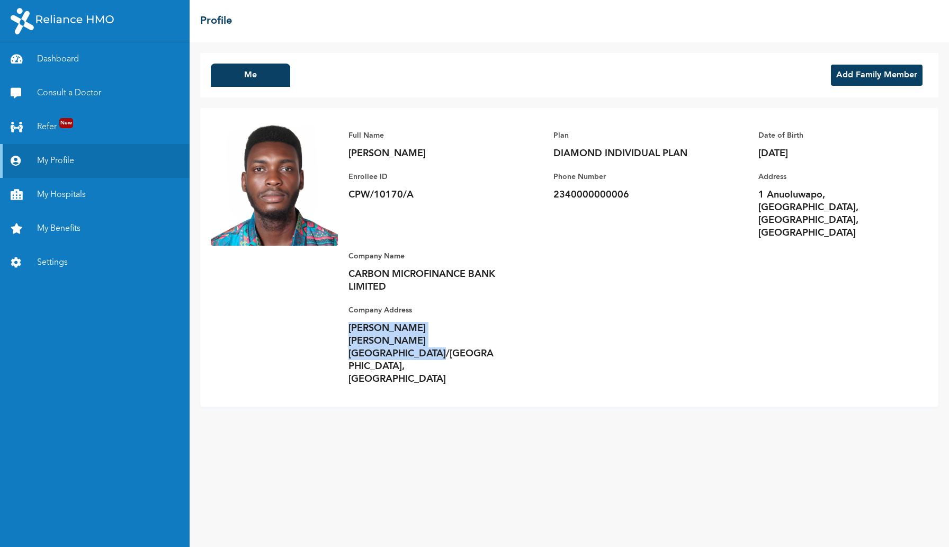
click at [412, 322] on p "[PERSON_NAME] [PERSON_NAME][GEOGRAPHIC_DATA]/[GEOGRAPHIC_DATA], [GEOGRAPHIC_DAT…" at bounding box center [422, 354] width 148 height 64
click at [481, 272] on div "Company Name CARBON MICROFINANCE BANK LIMITED Company Address [PERSON_NAME][GEO…" at bounding box center [422, 312] width 148 height 146
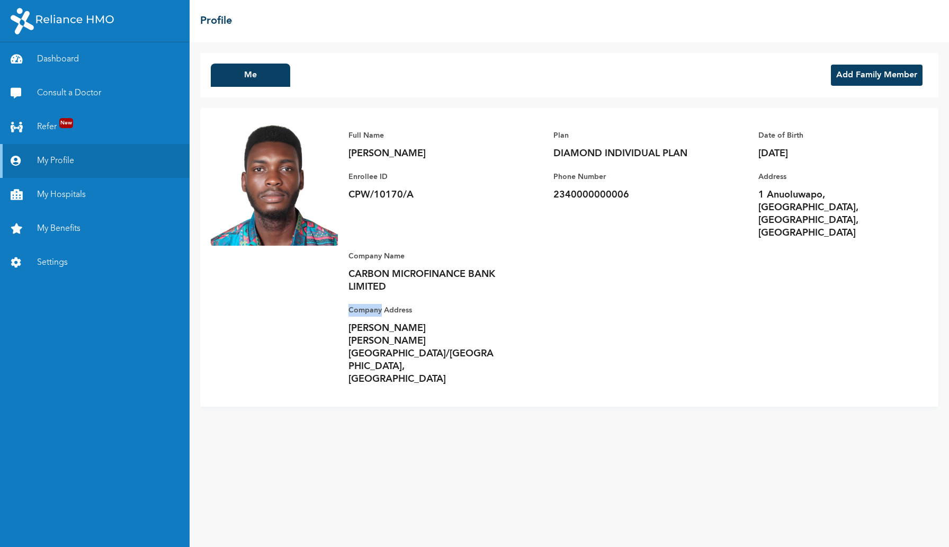
click at [481, 272] on div "Company Name CARBON MICROFINANCE BANK LIMITED Company Address [PERSON_NAME][GEO…" at bounding box center [422, 312] width 148 height 146
click at [507, 258] on div "Full Name [PERSON_NAME] Enrollee ID CPW/10170/A Plan DIAMOND INDIVIDUAL PLAN Ph…" at bounding box center [633, 257] width 590 height 277
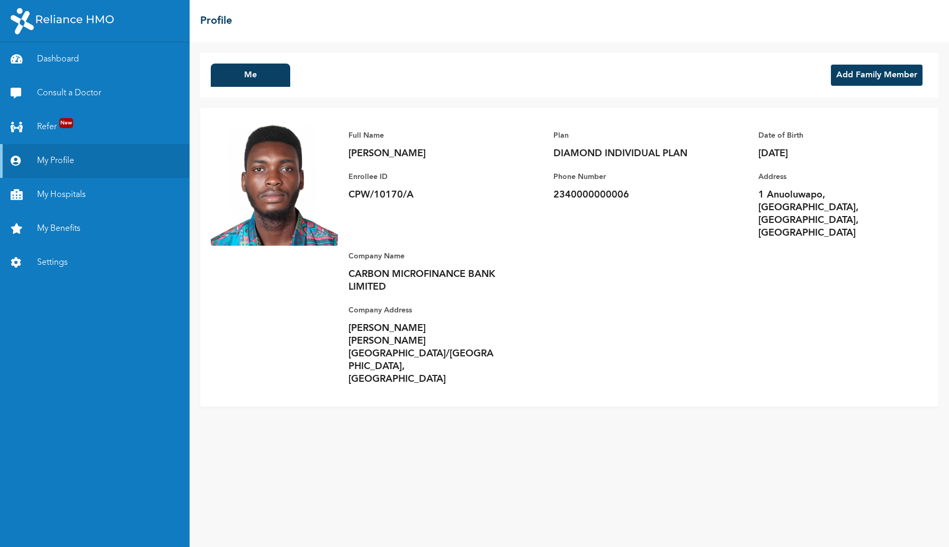
click at [411, 201] on div "Full Name [PERSON_NAME] Enrollee ID CPW/10170/A" at bounding box center [422, 179] width 148 height 121
click at [75, 62] on link "Dashboard" at bounding box center [95, 59] width 190 height 34
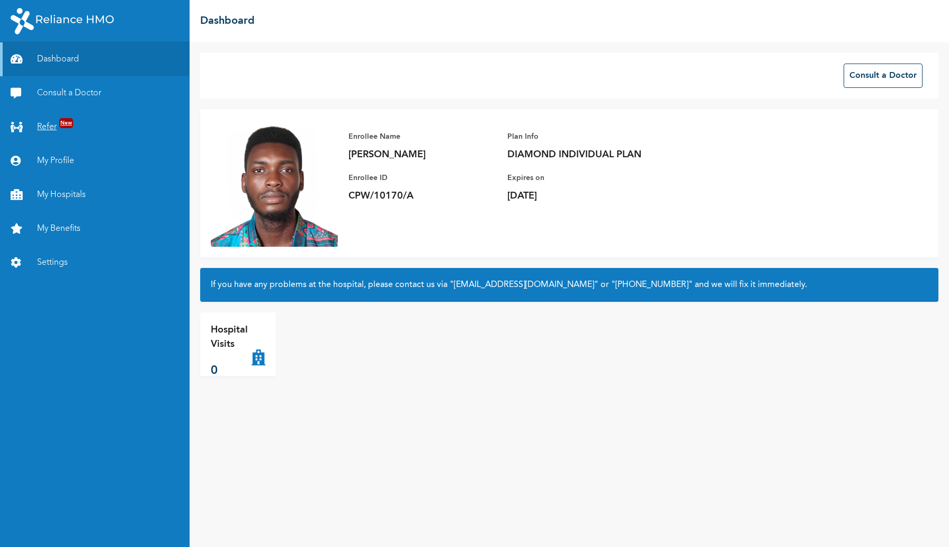
click at [42, 118] on link "Refer New" at bounding box center [95, 127] width 190 height 34
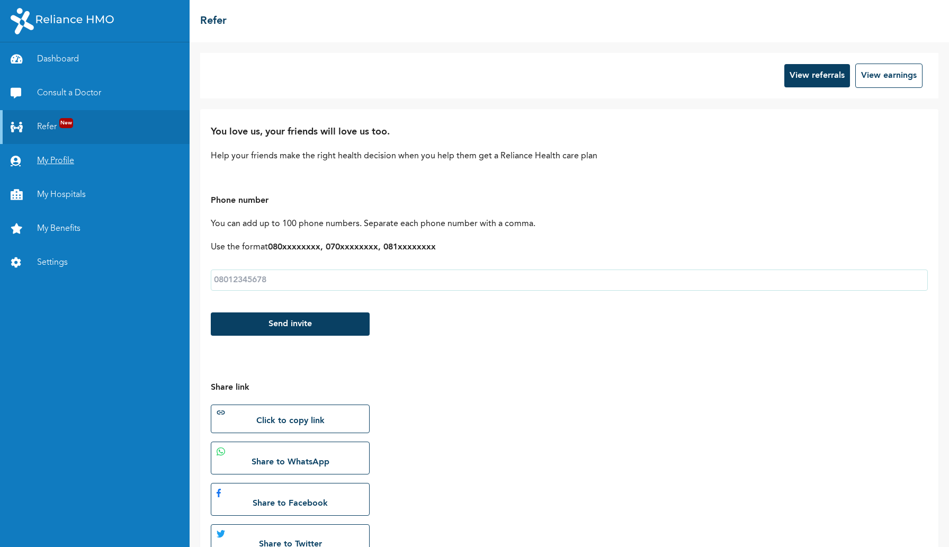
click at [38, 146] on link "My Profile" at bounding box center [95, 161] width 190 height 34
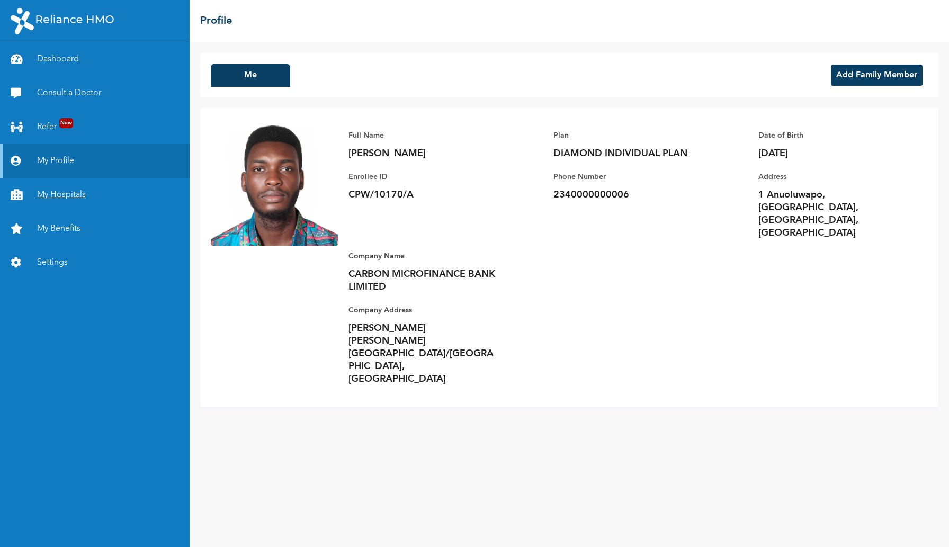
click at [49, 191] on link "My Hospitals" at bounding box center [95, 195] width 190 height 34
